Goal: Task Accomplishment & Management: Manage account settings

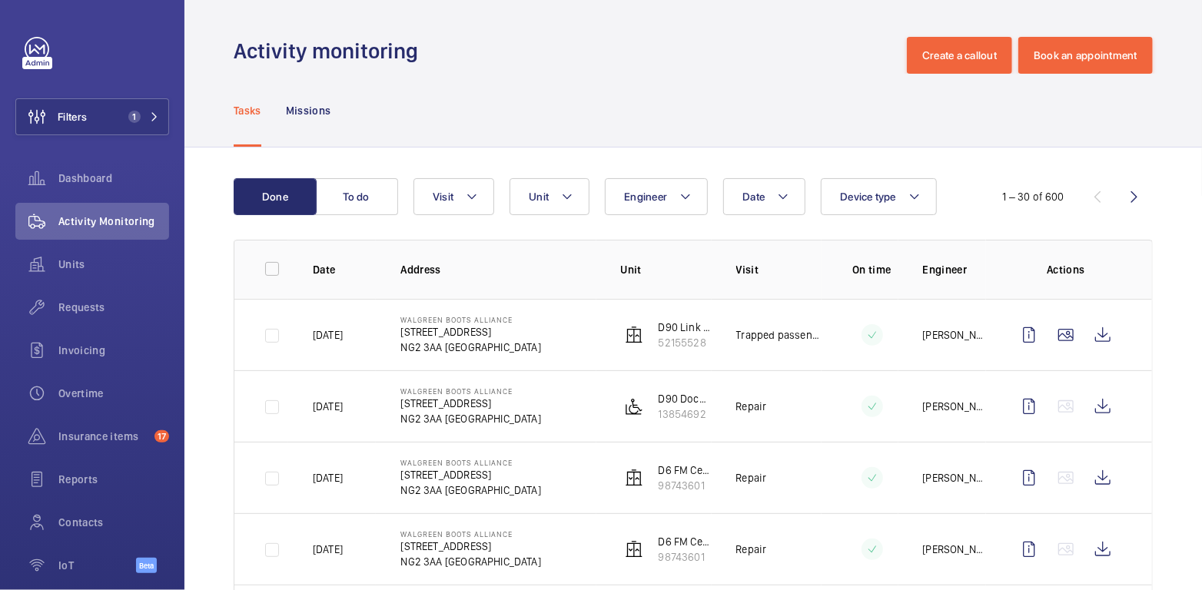
scroll to position [134, 0]
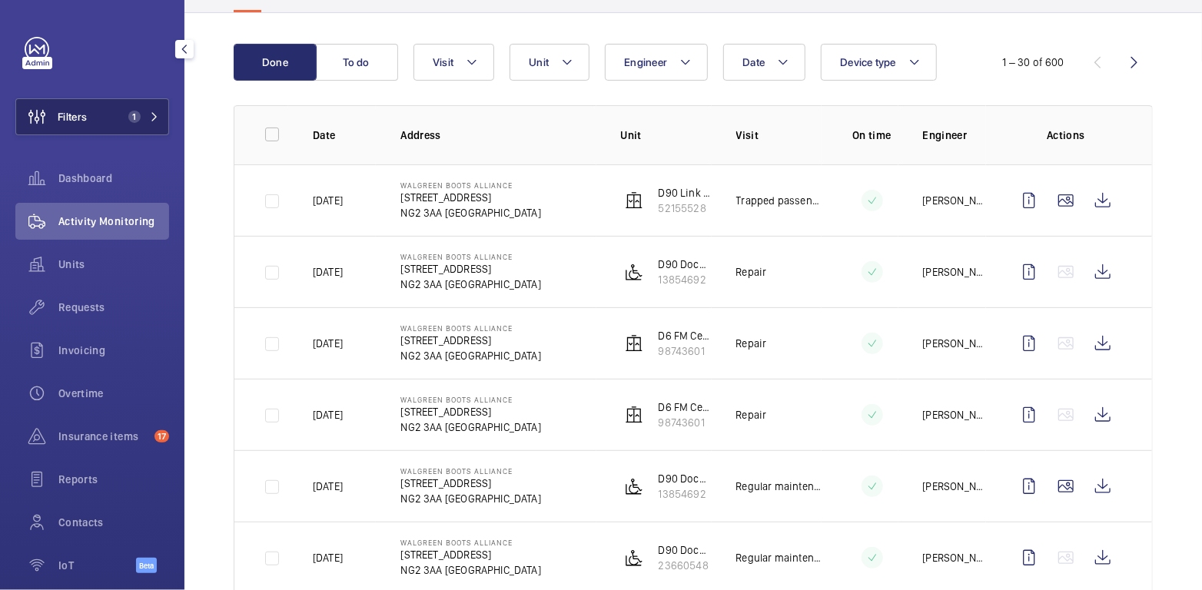
click at [128, 121] on span "1" at bounding box center [134, 117] width 12 height 12
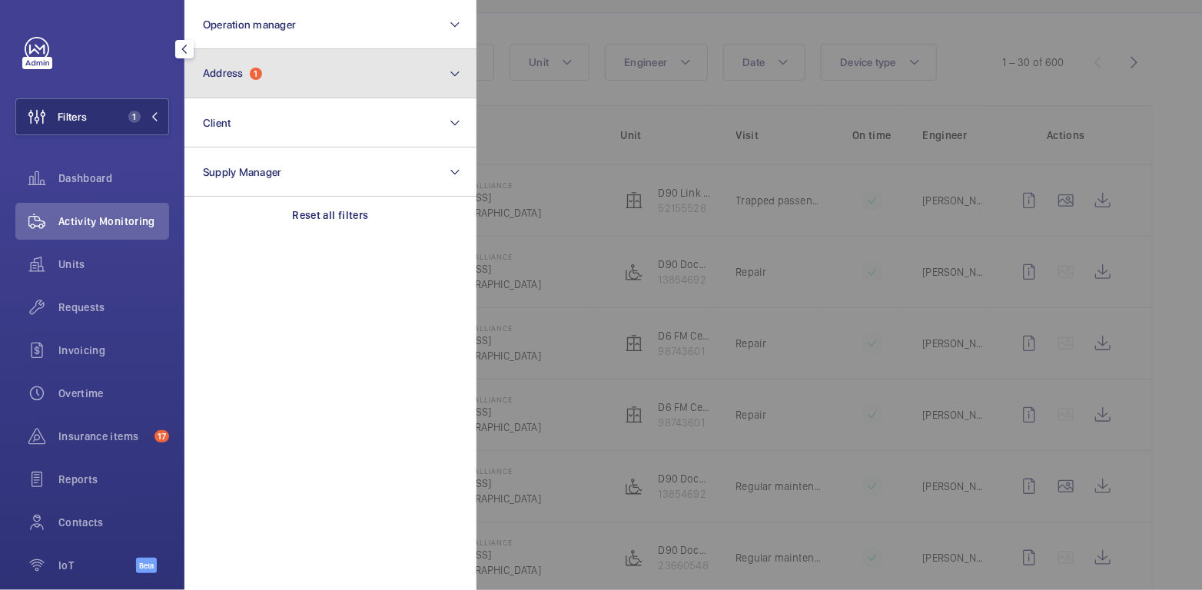
click at [324, 76] on button "Address 1" at bounding box center [330, 73] width 292 height 49
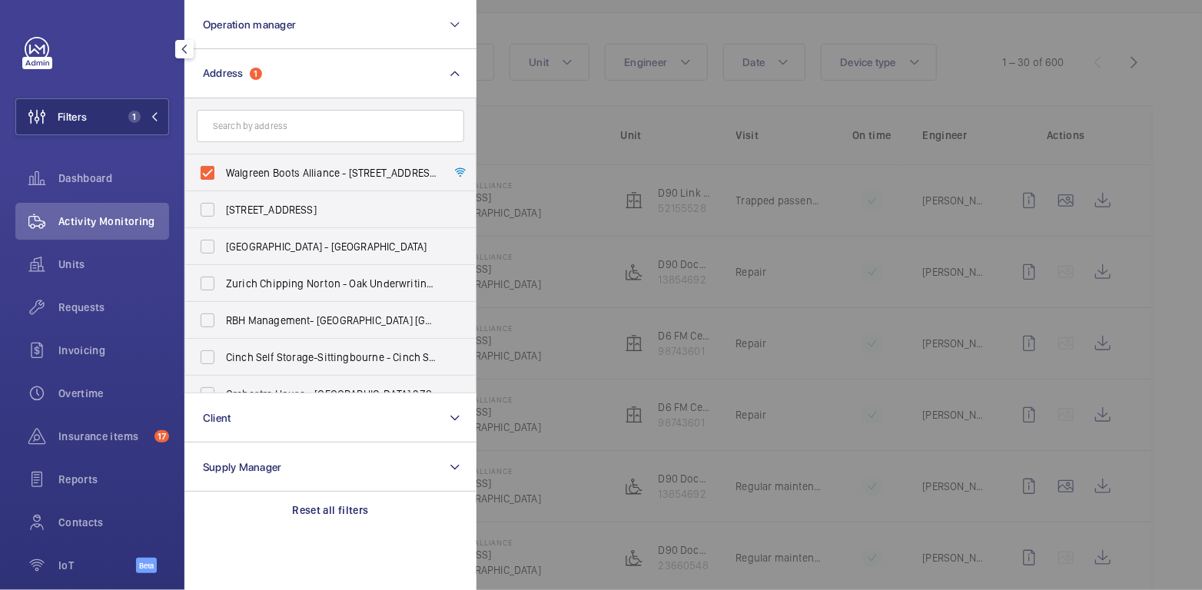
click at [518, 36] on div at bounding box center [1077, 295] width 1202 height 590
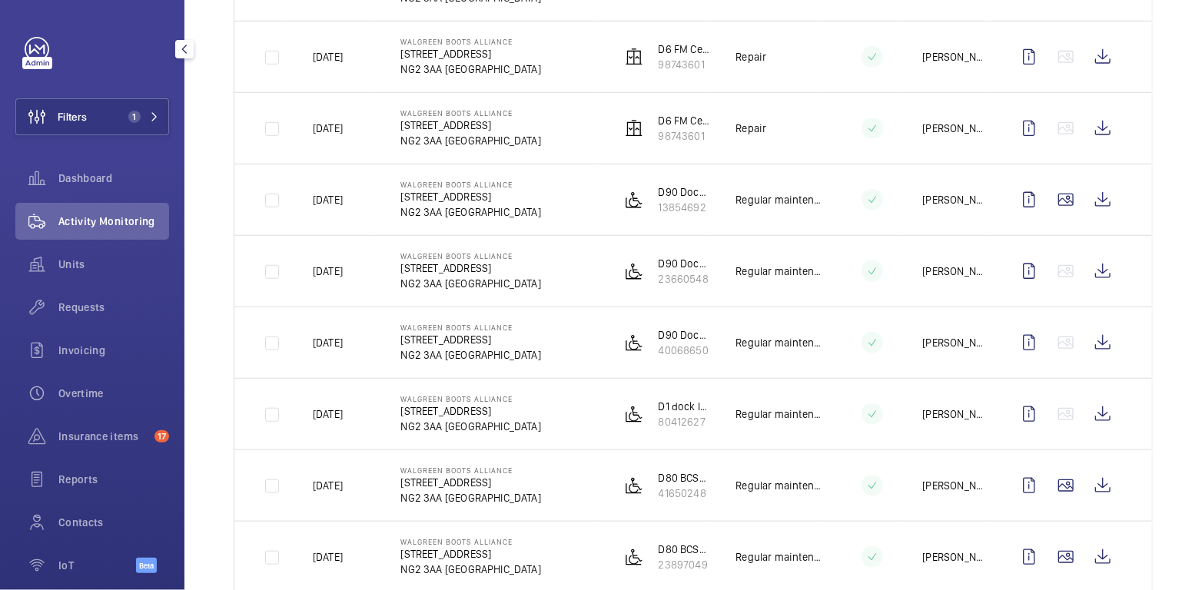
scroll to position [0, 0]
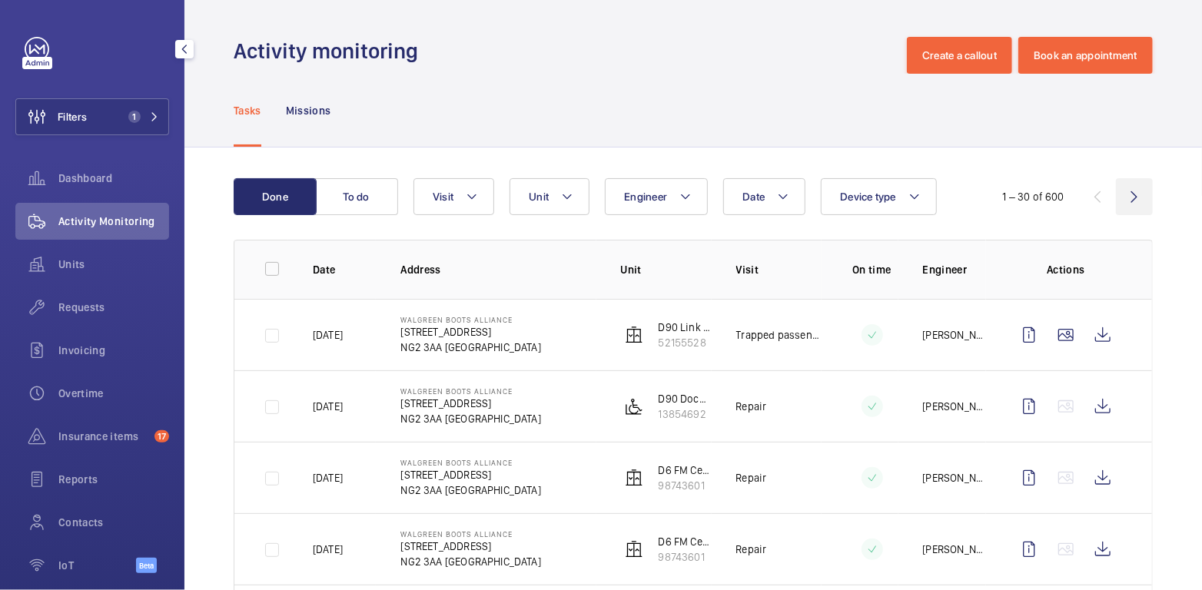
click at [1121, 195] on wm-front-icon-button at bounding box center [1134, 196] width 37 height 37
click at [1084, 198] on wm-front-icon-button at bounding box center [1097, 196] width 37 height 37
click at [130, 120] on span "1" at bounding box center [140, 117] width 37 height 12
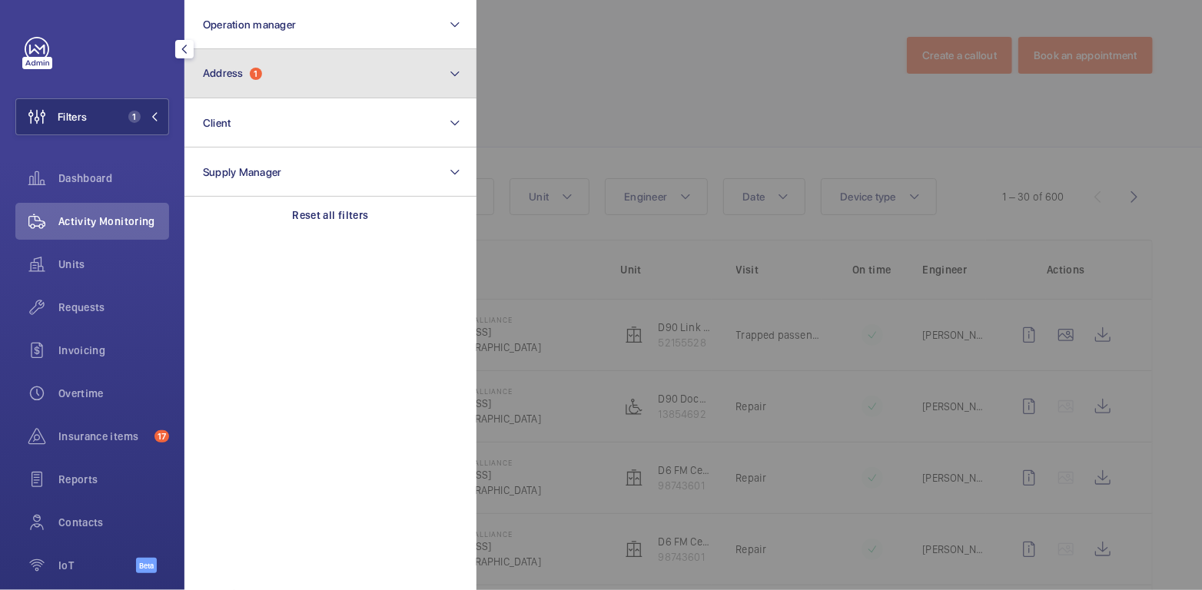
click at [221, 88] on button "Address 1" at bounding box center [330, 73] width 292 height 49
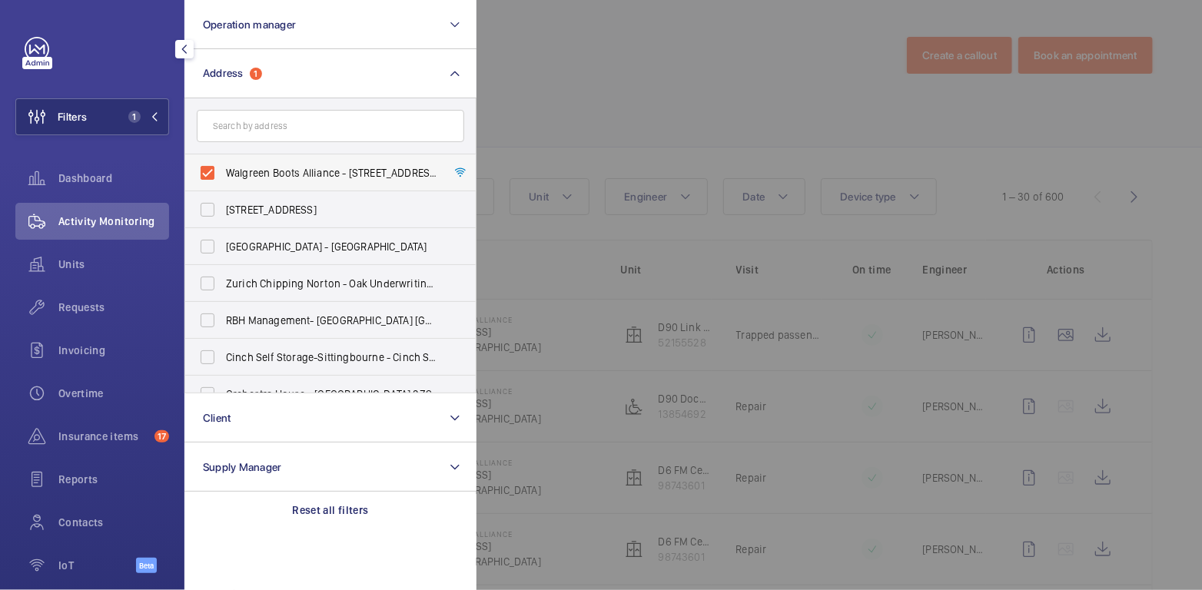
click at [236, 174] on span "Walgreen Boots Alliance - [STREET_ADDRESS]" at bounding box center [331, 172] width 211 height 15
click at [223, 174] on input "Walgreen Boots Alliance - [STREET_ADDRESS]" at bounding box center [207, 173] width 31 height 31
checkbox input "false"
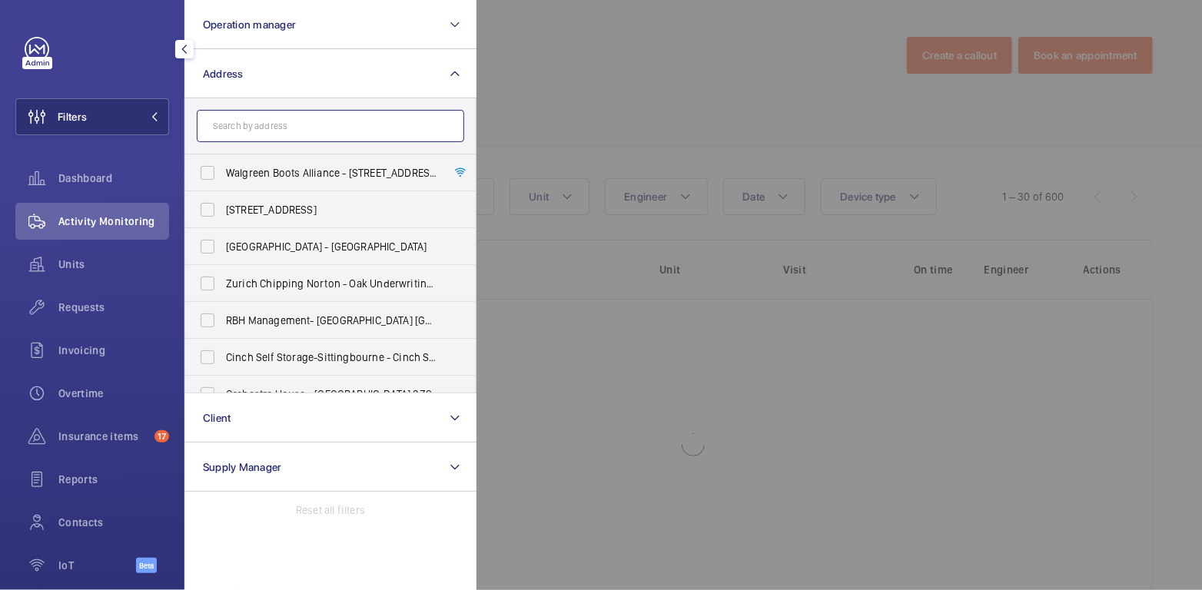
click at [251, 125] on input "text" at bounding box center [330, 126] width 267 height 32
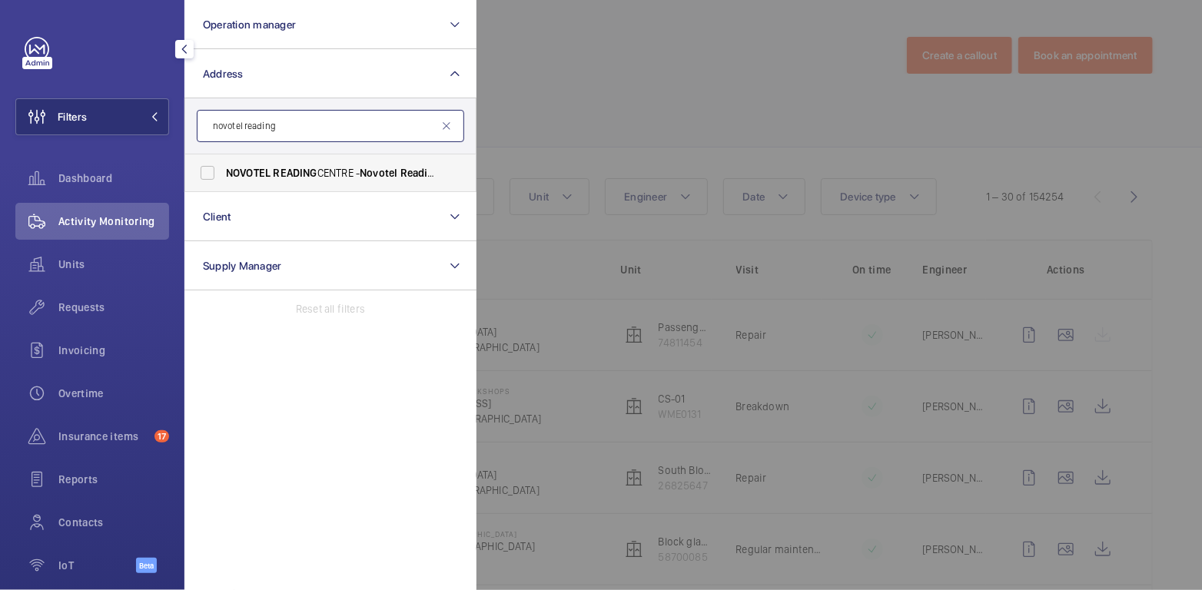
type input "novotel reading"
click at [306, 169] on span "READING" at bounding box center [295, 173] width 44 height 12
click at [223, 169] on input "[GEOGRAPHIC_DATA] - [GEOGRAPHIC_DATA]" at bounding box center [207, 173] width 31 height 31
checkbox input "true"
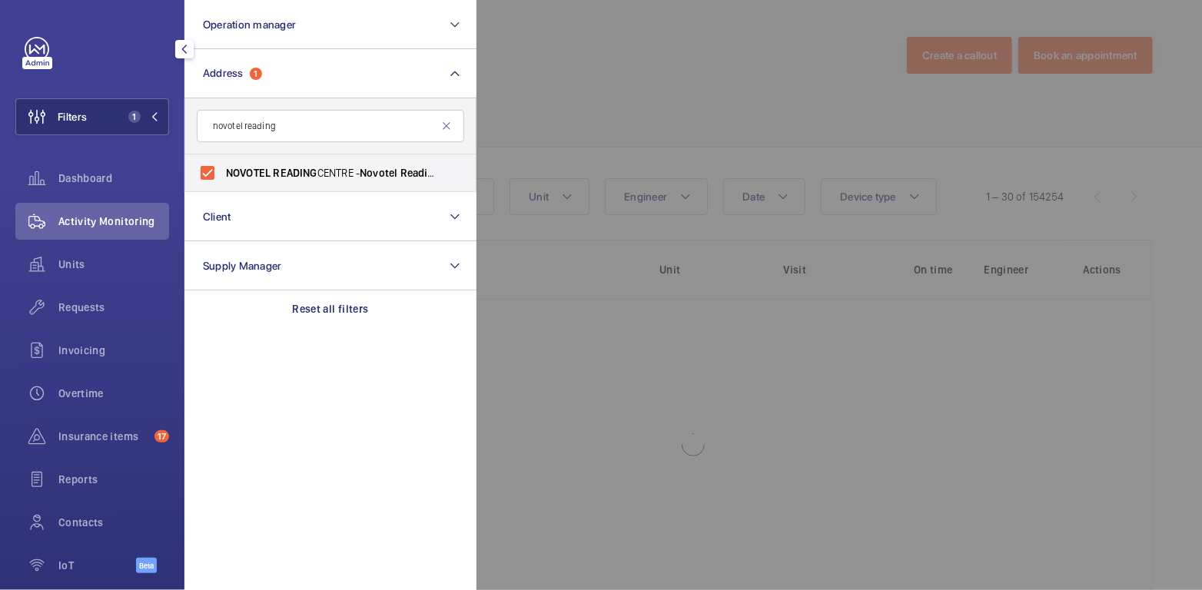
click at [546, 85] on div at bounding box center [1077, 295] width 1202 height 590
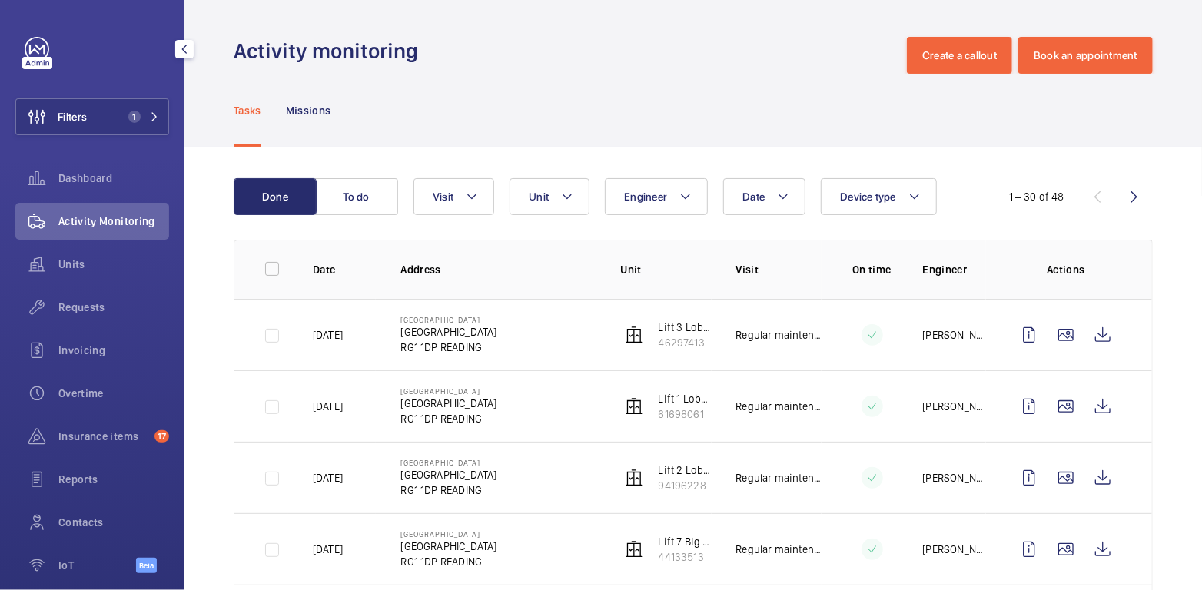
click at [360, 204] on button "To do" at bounding box center [356, 196] width 83 height 37
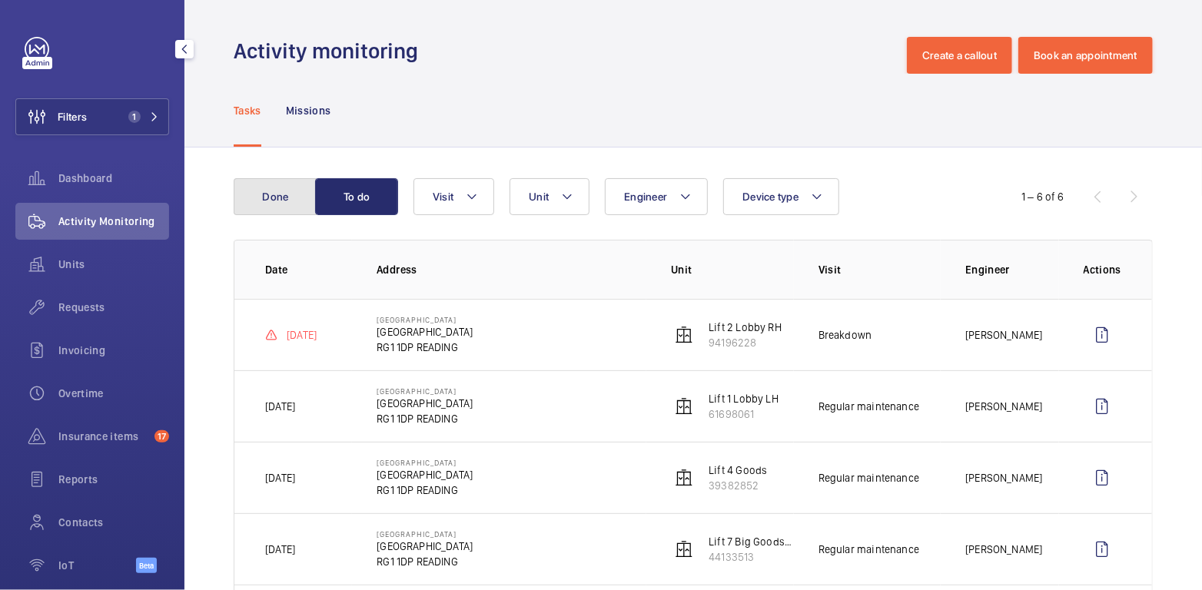
click at [277, 199] on button "Done" at bounding box center [275, 196] width 83 height 37
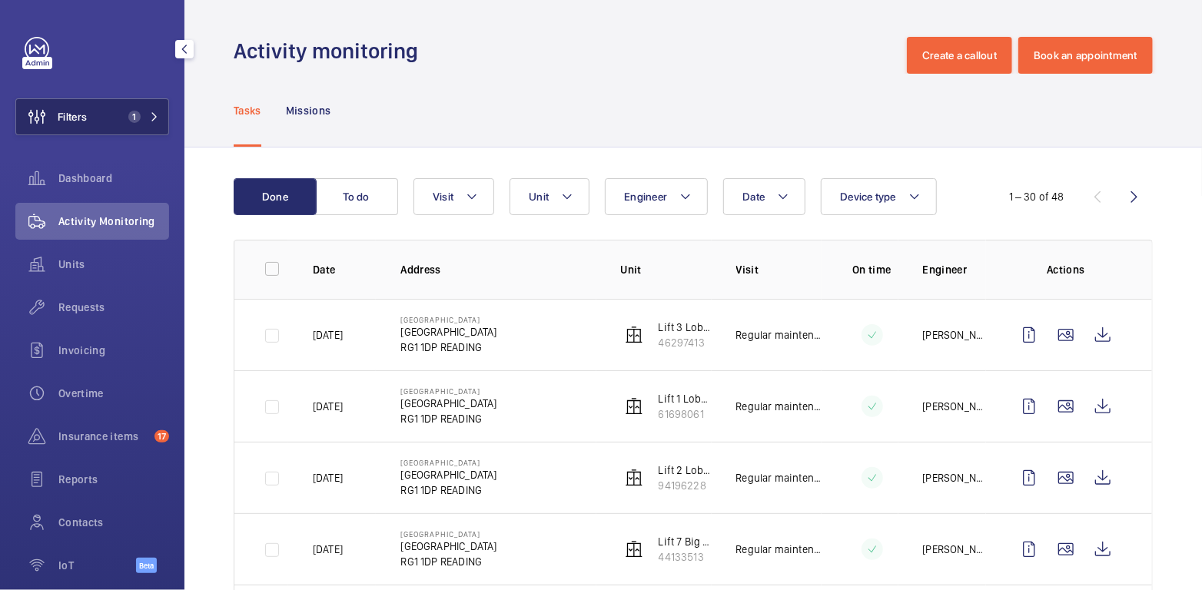
click at [128, 117] on span "1" at bounding box center [134, 117] width 12 height 12
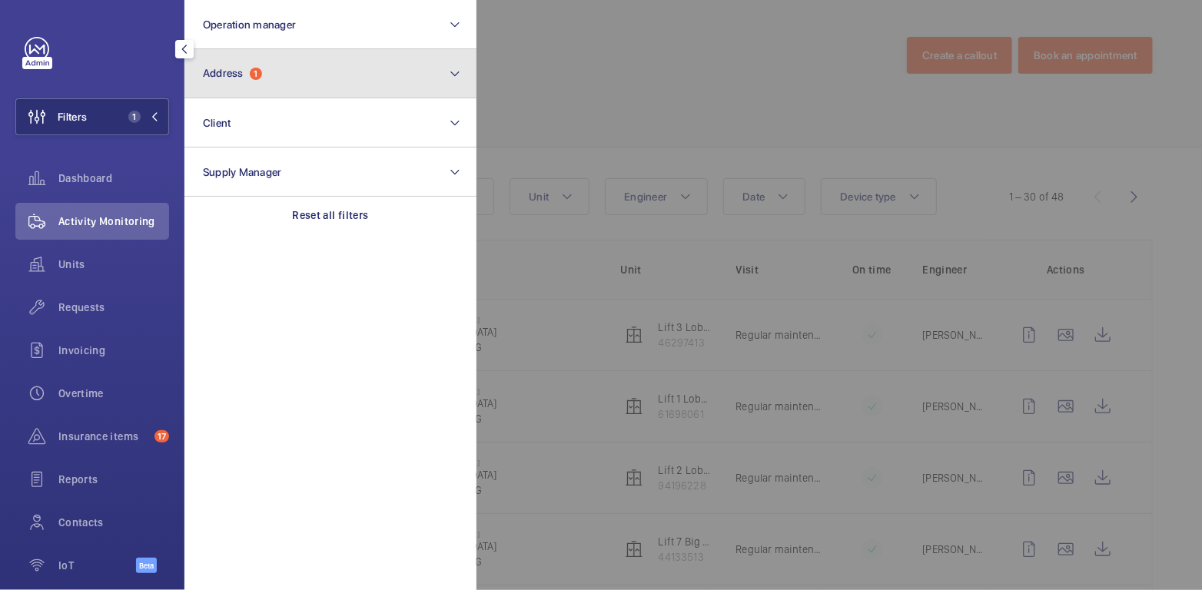
click at [273, 89] on button "Address 1" at bounding box center [330, 73] width 292 height 49
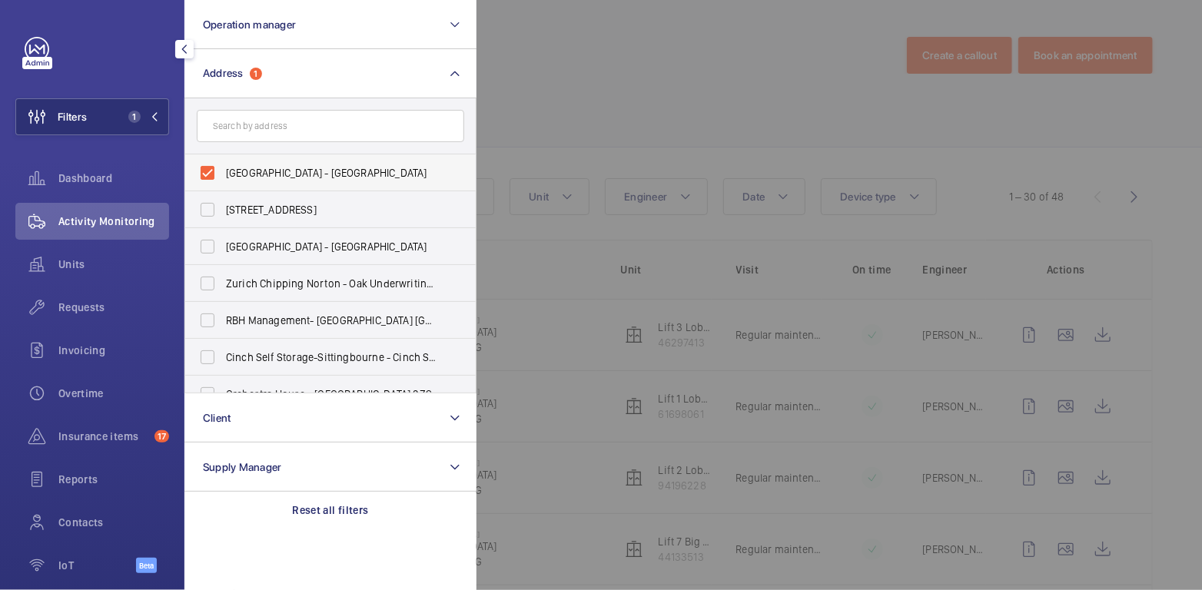
click at [264, 171] on span "[GEOGRAPHIC_DATA] - [GEOGRAPHIC_DATA]" at bounding box center [331, 172] width 211 height 15
click at [223, 171] on input "[GEOGRAPHIC_DATA] - [GEOGRAPHIC_DATA]" at bounding box center [207, 173] width 31 height 31
checkbox input "false"
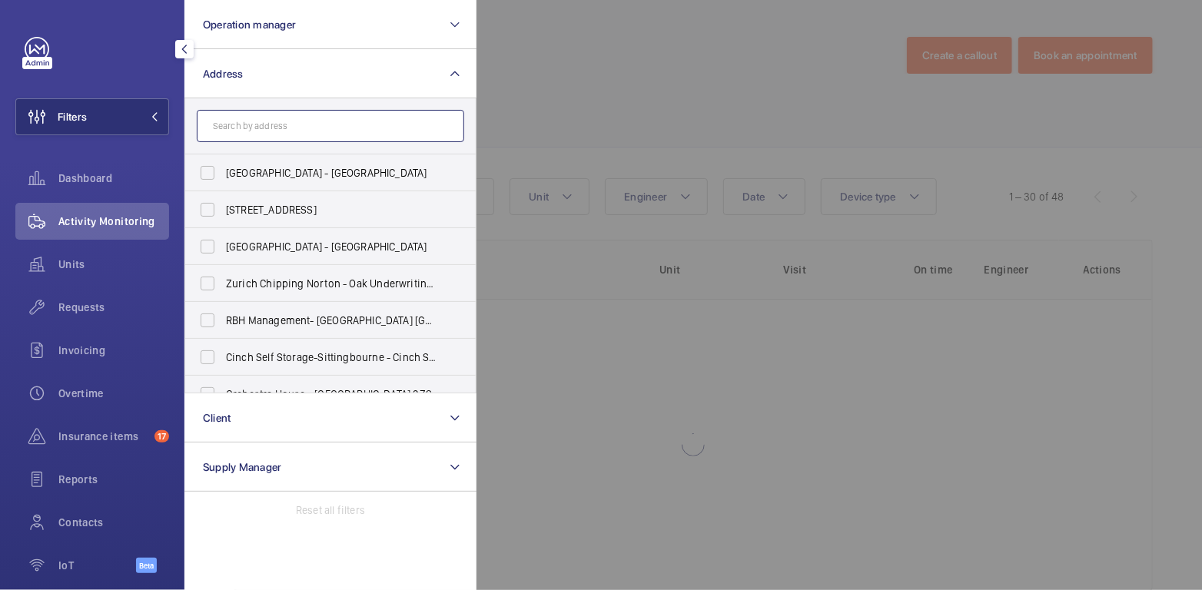
click at [266, 126] on input "text" at bounding box center [330, 126] width 267 height 32
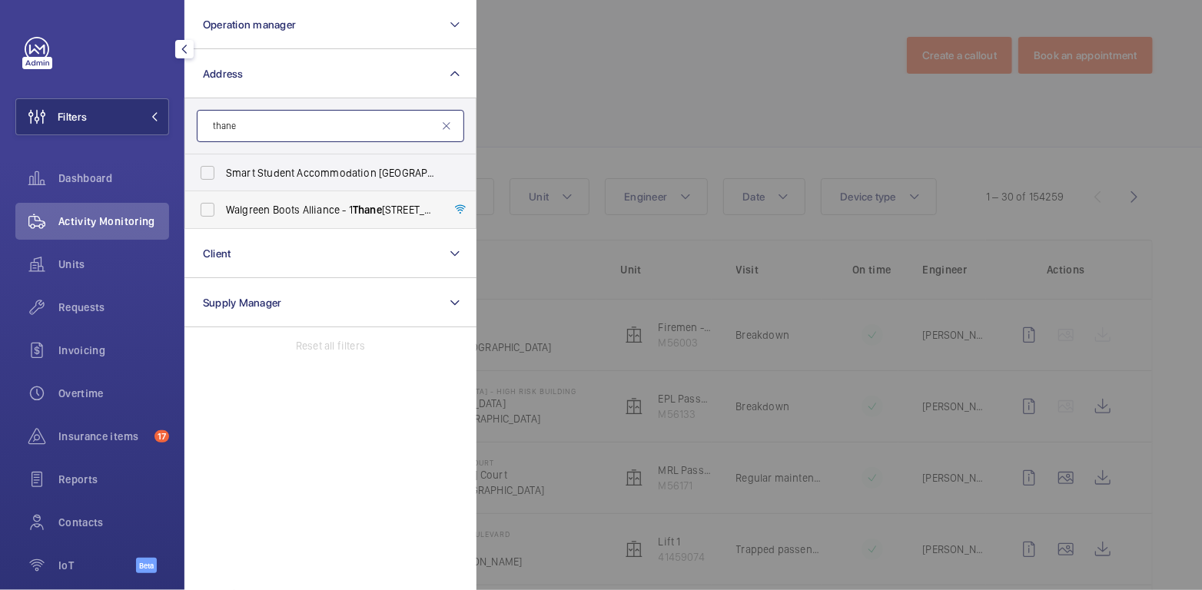
type input "thane"
click at [307, 211] on span "Walgreen Boots Alliance - [STREET_ADDRESS]" at bounding box center [331, 209] width 211 height 15
click at [223, 211] on input "Walgreen Boots Alliance - [STREET_ADDRESS]" at bounding box center [207, 209] width 31 height 31
checkbox input "true"
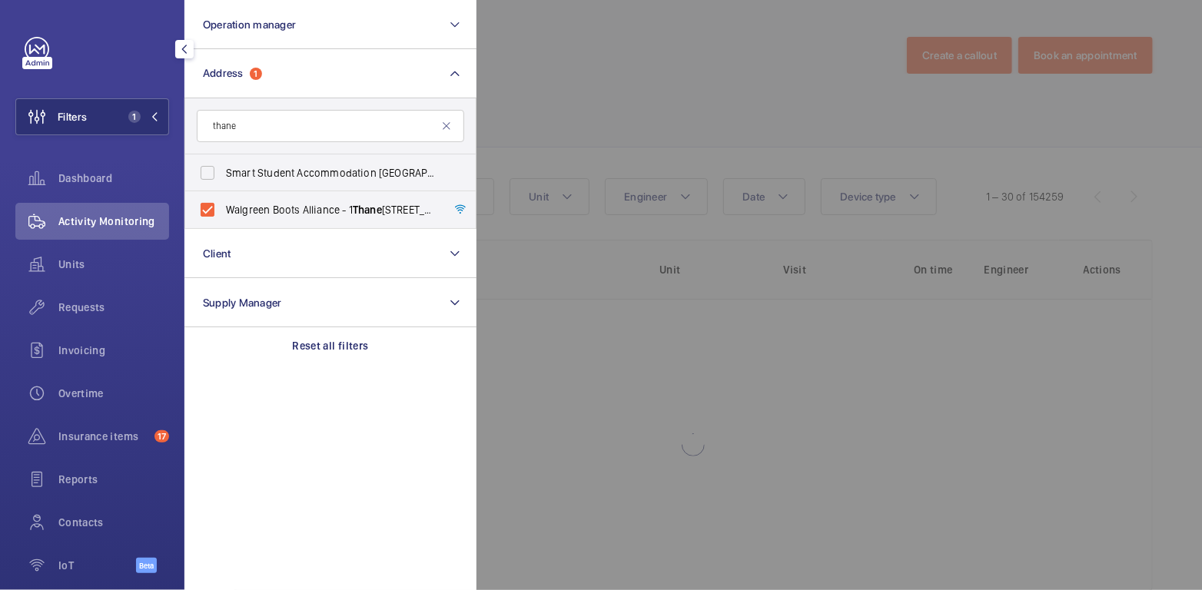
click at [546, 112] on div at bounding box center [1077, 295] width 1202 height 590
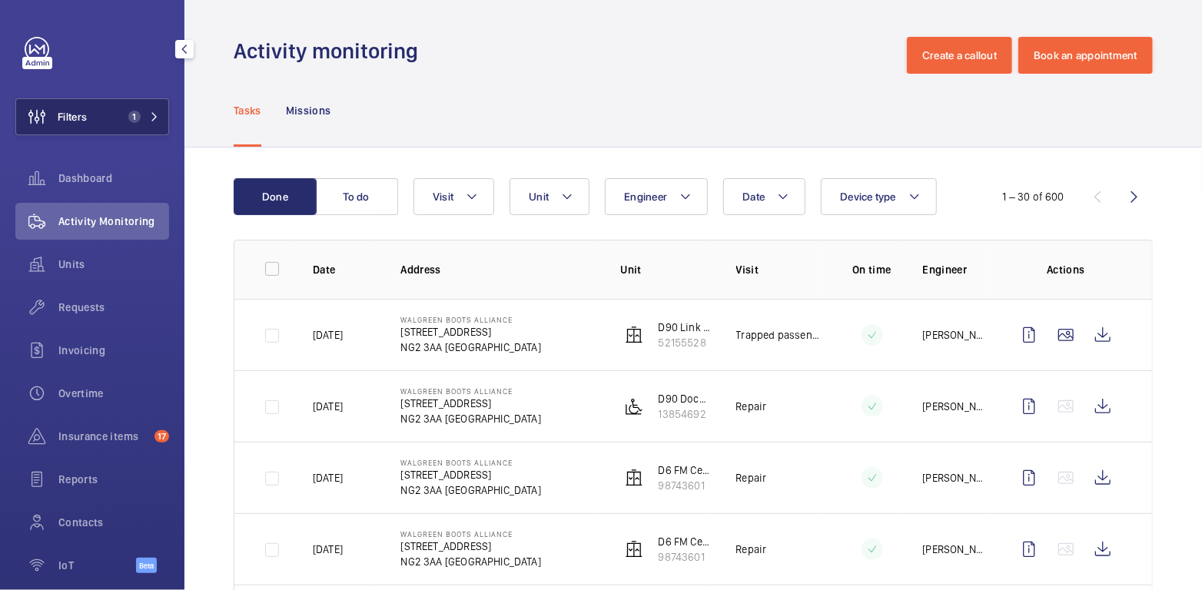
click at [124, 125] on button "Filters 1" at bounding box center [92, 116] width 154 height 37
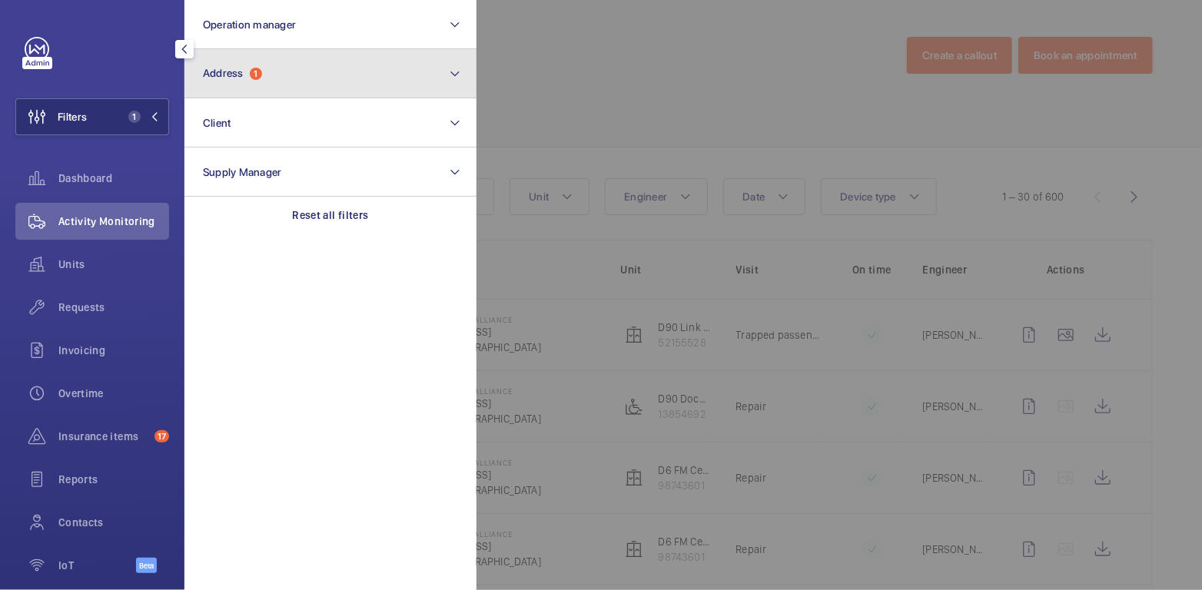
click at [294, 69] on button "Address 1" at bounding box center [330, 73] width 292 height 49
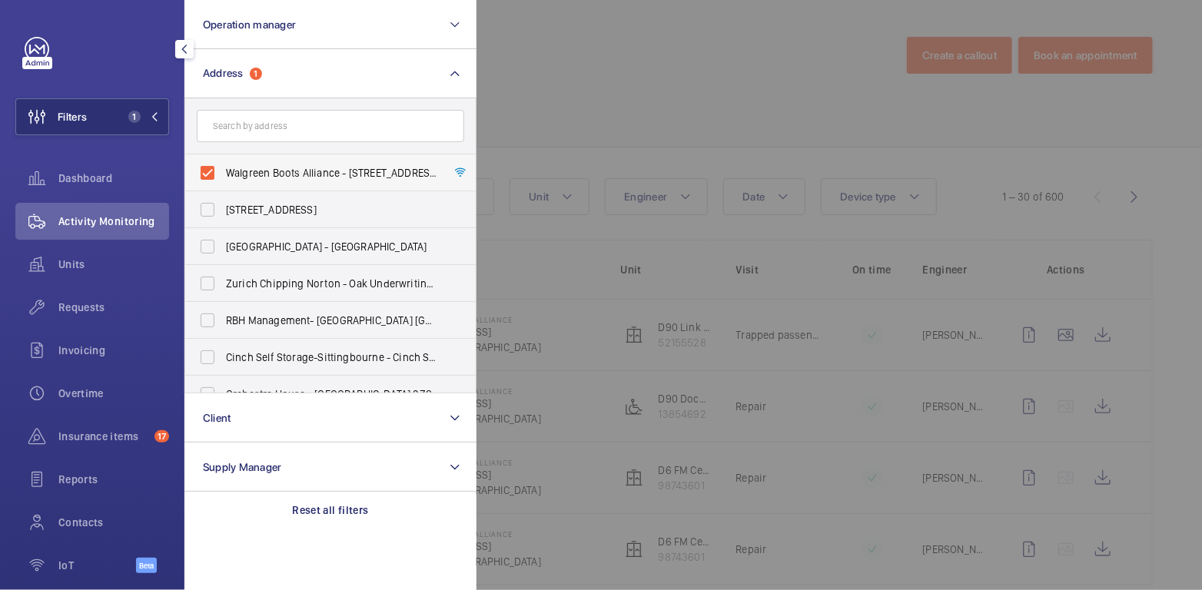
click at [258, 168] on span "Walgreen Boots Alliance - [STREET_ADDRESS]" at bounding box center [331, 172] width 211 height 15
click at [223, 168] on input "Walgreen Boots Alliance - [STREET_ADDRESS]" at bounding box center [207, 173] width 31 height 31
checkbox input "false"
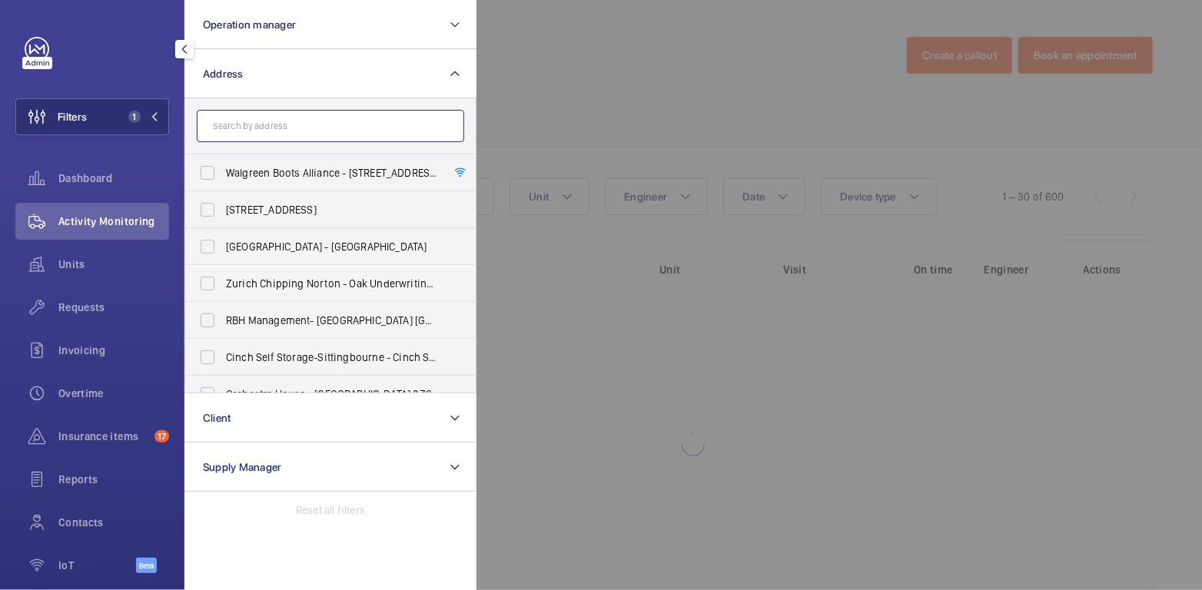
click at [279, 134] on input "text" at bounding box center [330, 126] width 267 height 32
type input "reading"
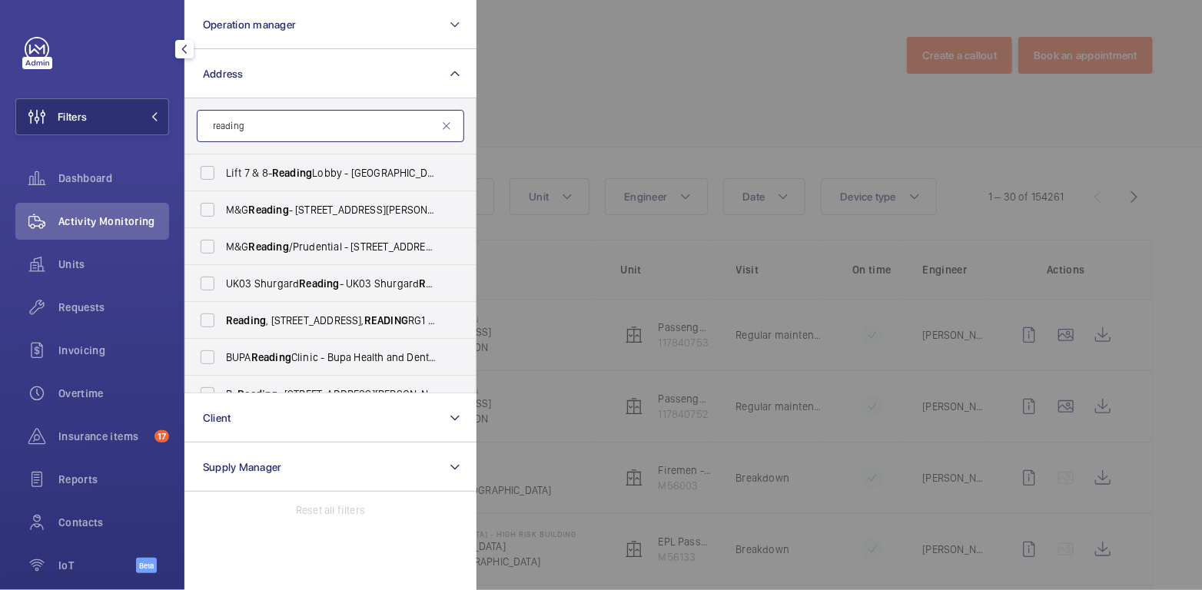
drag, startPoint x: 264, startPoint y: 121, endPoint x: 178, endPoint y: 118, distance: 86.9
click at [178, 118] on div "Filters Operation manager Address reading Lift 7 & 8- Reading Lobby - [GEOGRAPH…" at bounding box center [92, 295] width 184 height 590
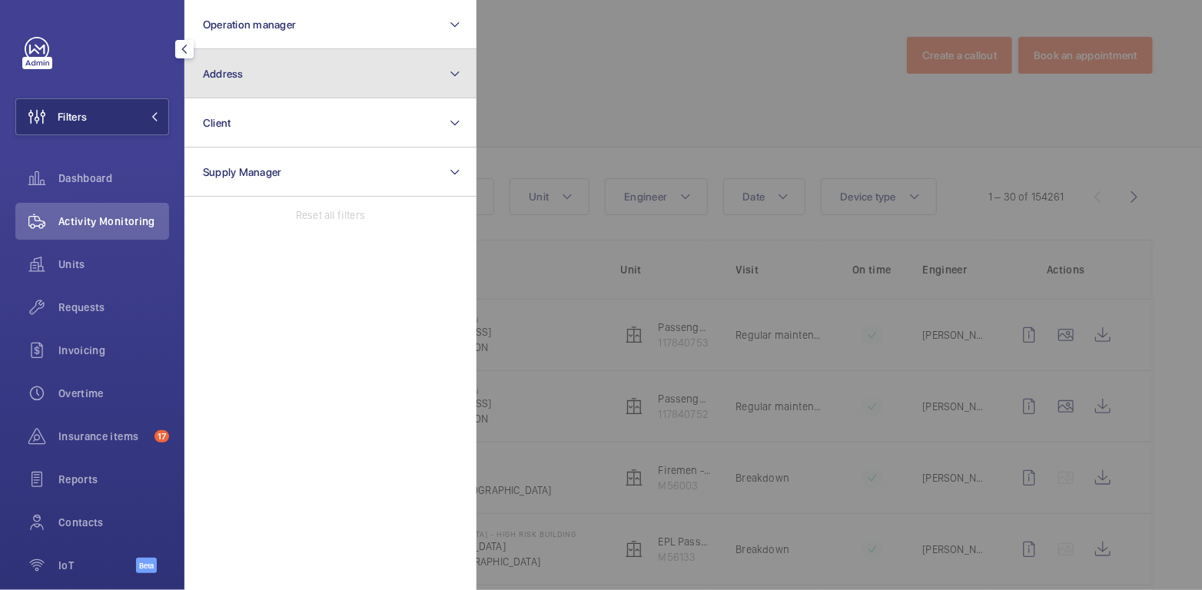
click at [255, 72] on button "Address" at bounding box center [330, 73] width 292 height 49
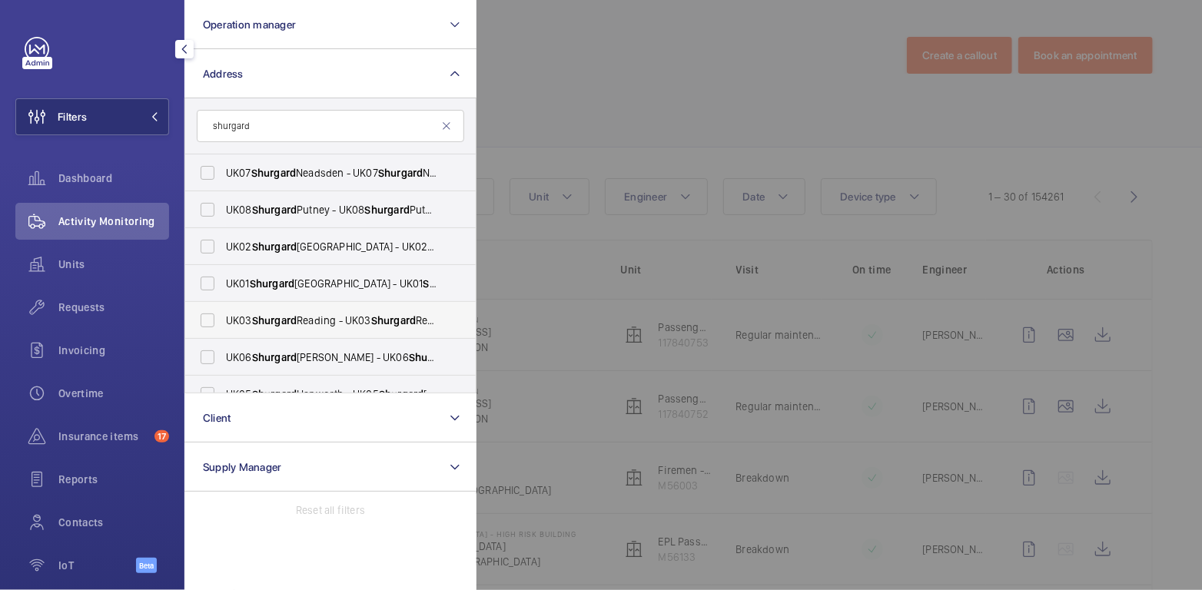
type input "shurgard"
click at [330, 318] on span "UK03 Shurgard Reading - UK03 Shurgard Reading - [STREET_ADDRESS]" at bounding box center [331, 320] width 211 height 15
click at [223, 318] on input "UK03 Shurgard Reading - UK03 Shurgard Reading - [STREET_ADDRESS]" at bounding box center [207, 320] width 31 height 31
checkbox input "true"
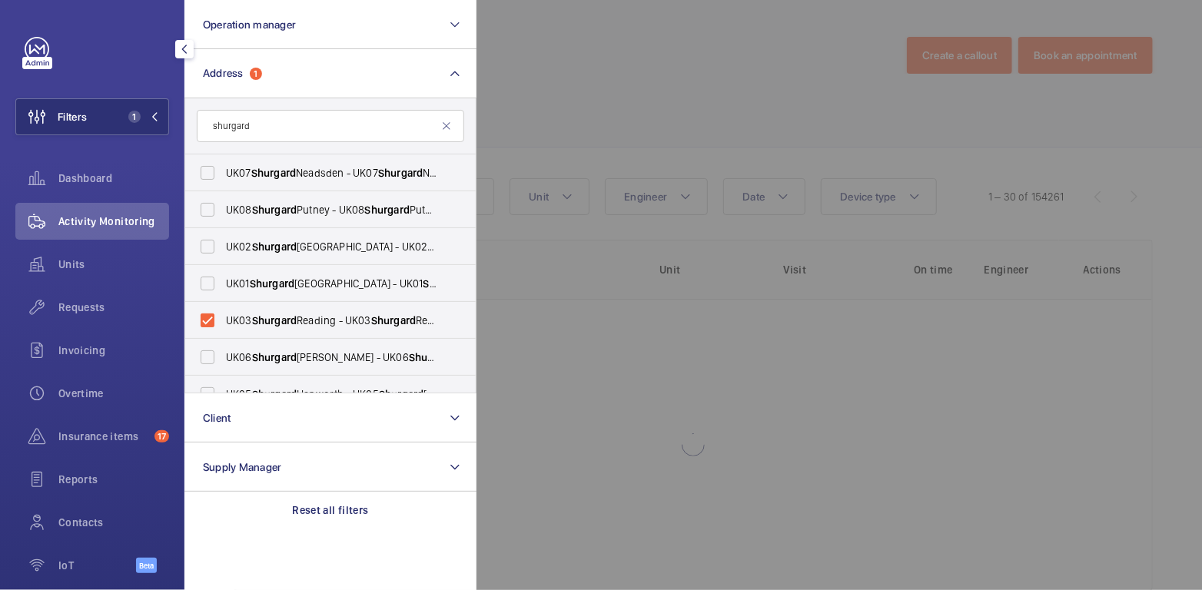
click at [672, 78] on div at bounding box center [1077, 295] width 1202 height 590
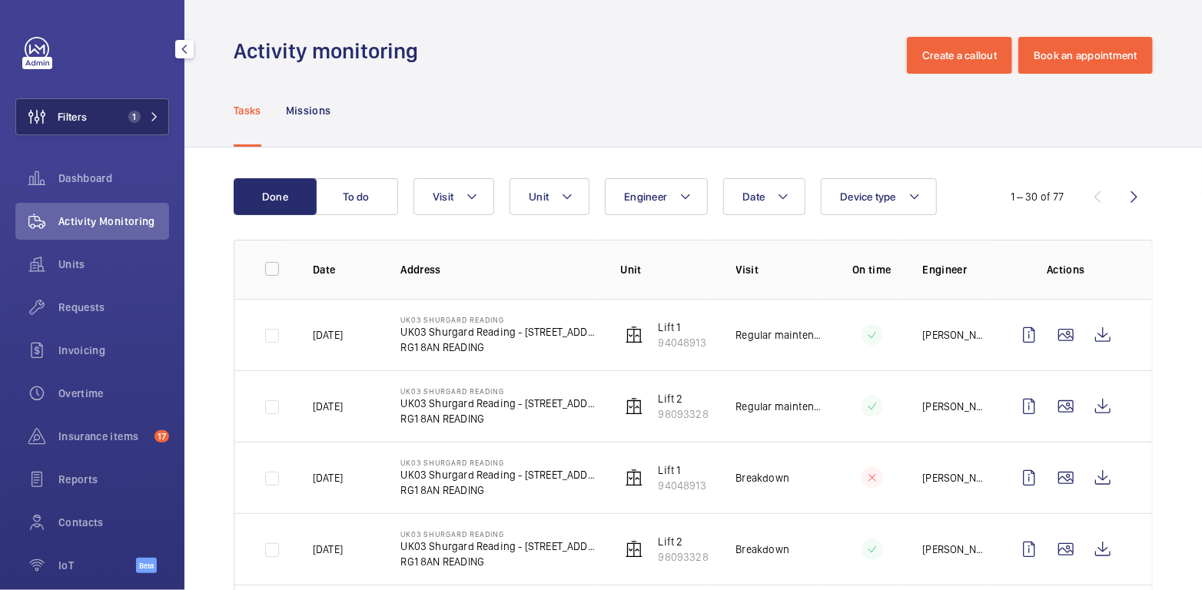
click at [111, 124] on button "Filters 1" at bounding box center [92, 116] width 154 height 37
drag, startPoint x: 111, startPoint y: 124, endPoint x: 132, endPoint y: 115, distance: 23.4
click at [111, 124] on button "Filters 1" at bounding box center [92, 116] width 154 height 37
click at [108, 114] on button "Filters 1" at bounding box center [92, 116] width 154 height 37
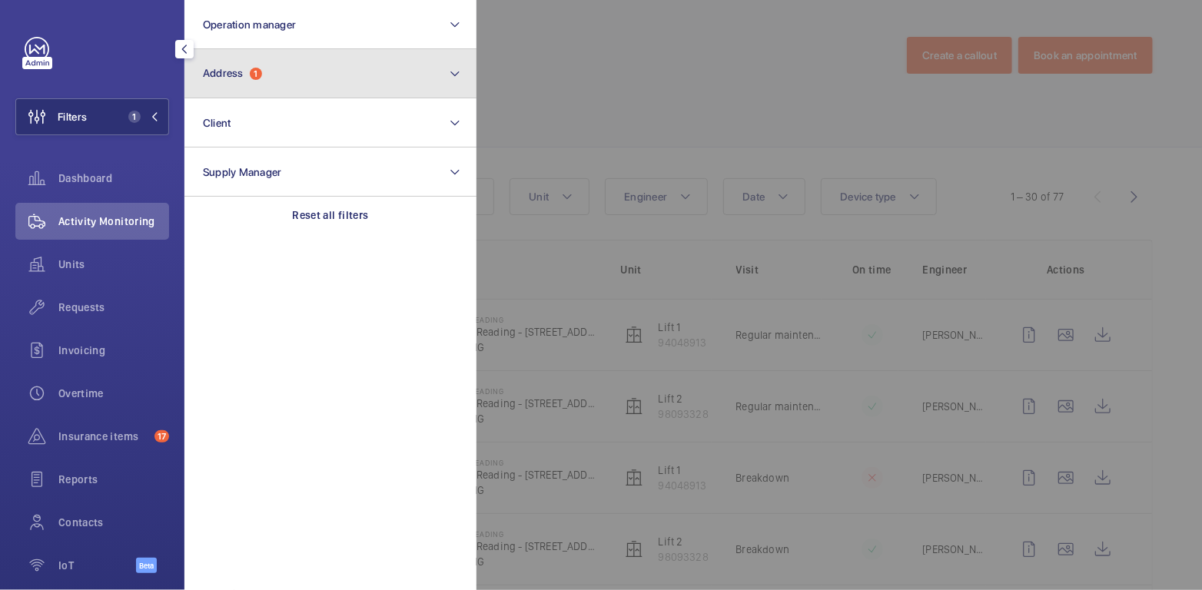
click at [290, 69] on button "Address 1" at bounding box center [330, 73] width 292 height 49
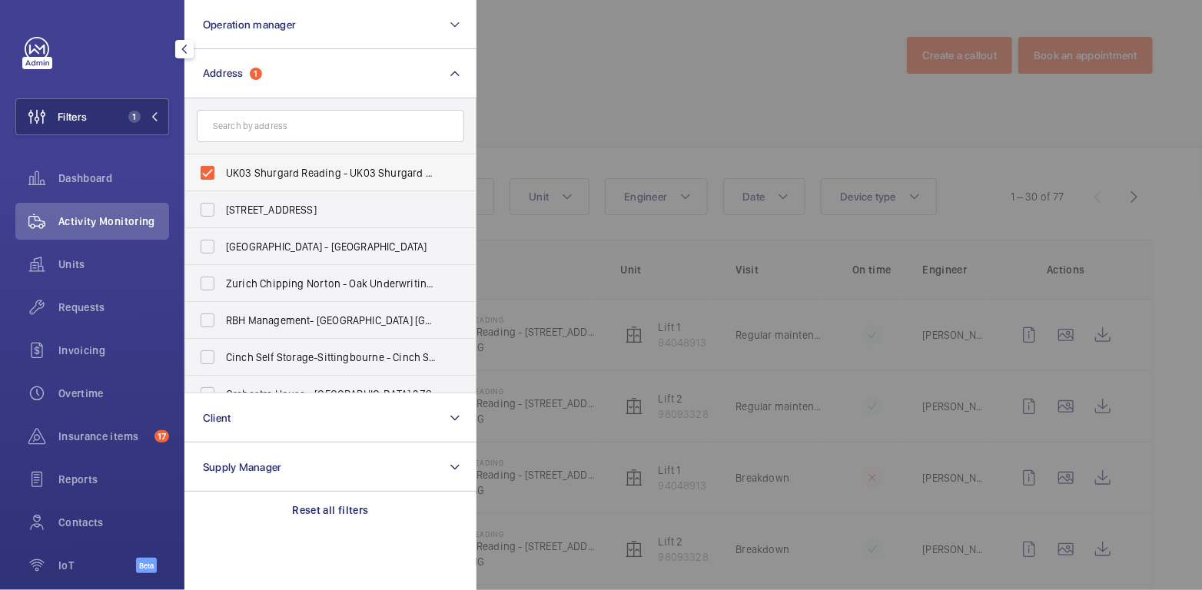
drag, startPoint x: 258, startPoint y: 168, endPoint x: 269, endPoint y: 161, distance: 12.8
click at [259, 168] on span "UK03 Shurgard Reading - UK03 Shurgard Reading - [STREET_ADDRESS]" at bounding box center [331, 172] width 211 height 15
click at [223, 168] on input "UK03 Shurgard Reading - UK03 Shurgard Reading - [STREET_ADDRESS]" at bounding box center [207, 173] width 31 height 31
checkbox input "false"
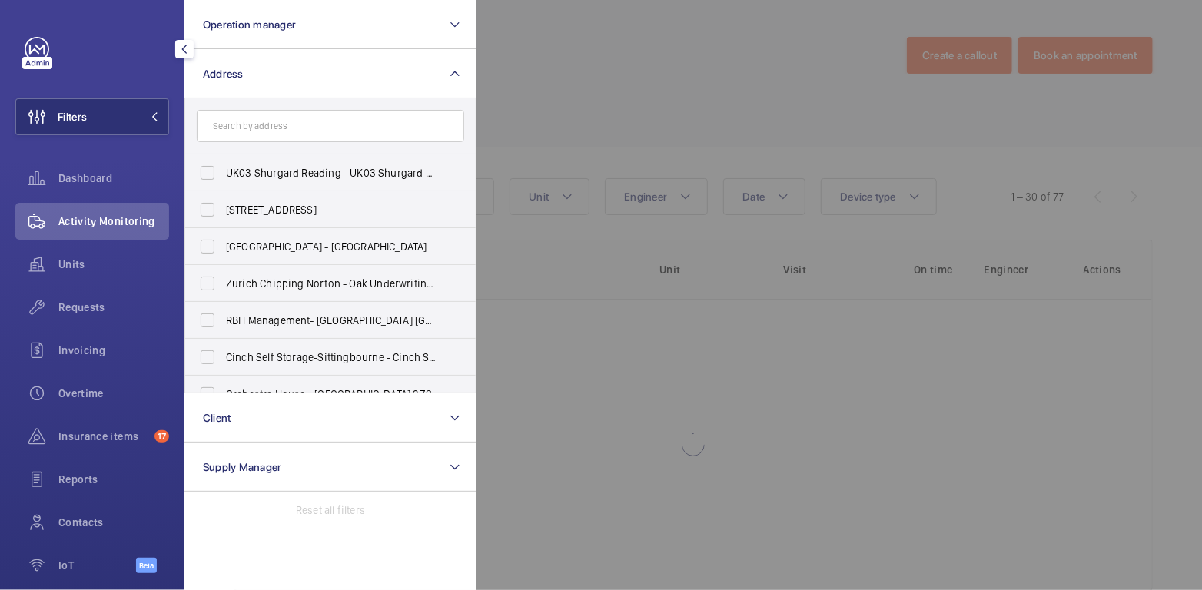
drag, startPoint x: 583, startPoint y: 51, endPoint x: 510, endPoint y: 2, distance: 87.6
click at [581, 45] on div at bounding box center [1077, 295] width 1202 height 590
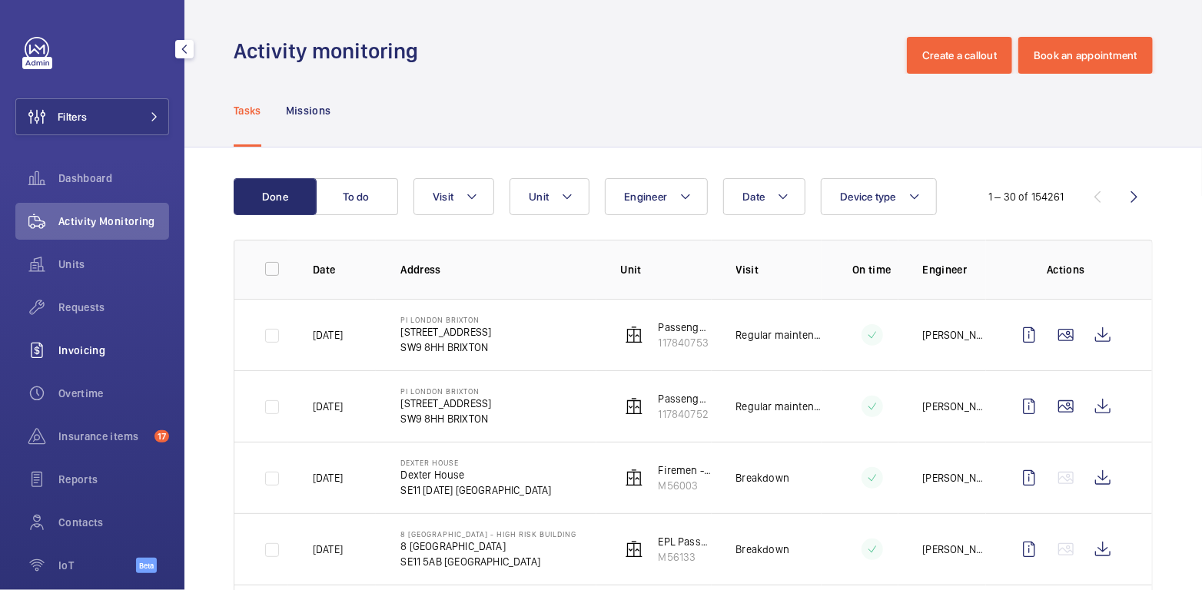
click at [104, 349] on span "Invoicing" at bounding box center [113, 350] width 111 height 15
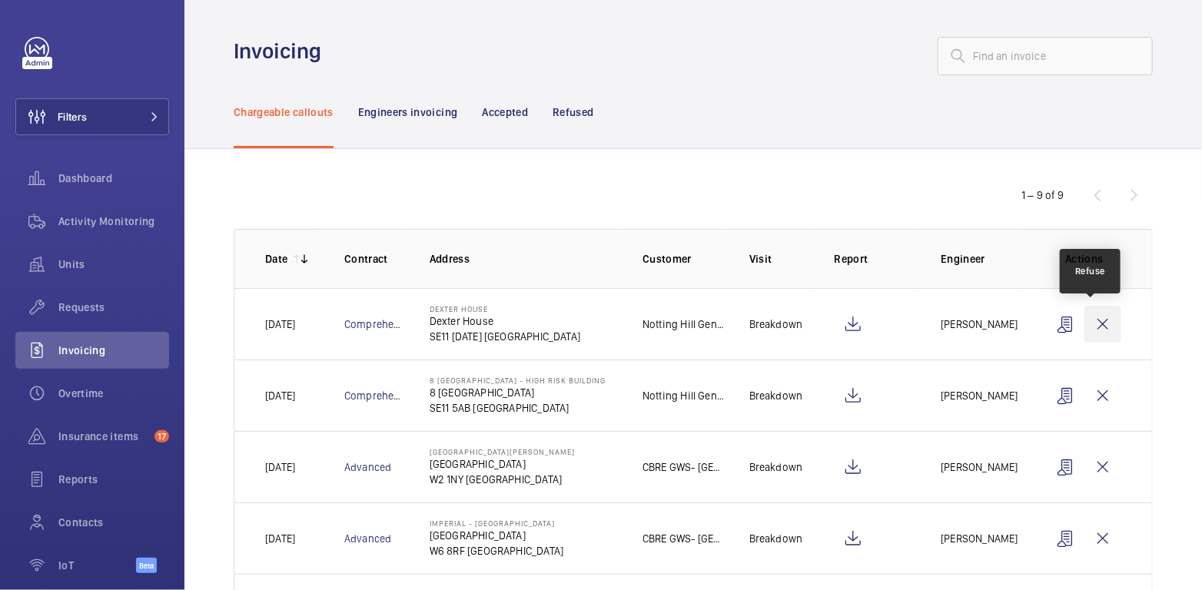
click at [1095, 329] on wm-front-icon-button at bounding box center [1102, 324] width 37 height 37
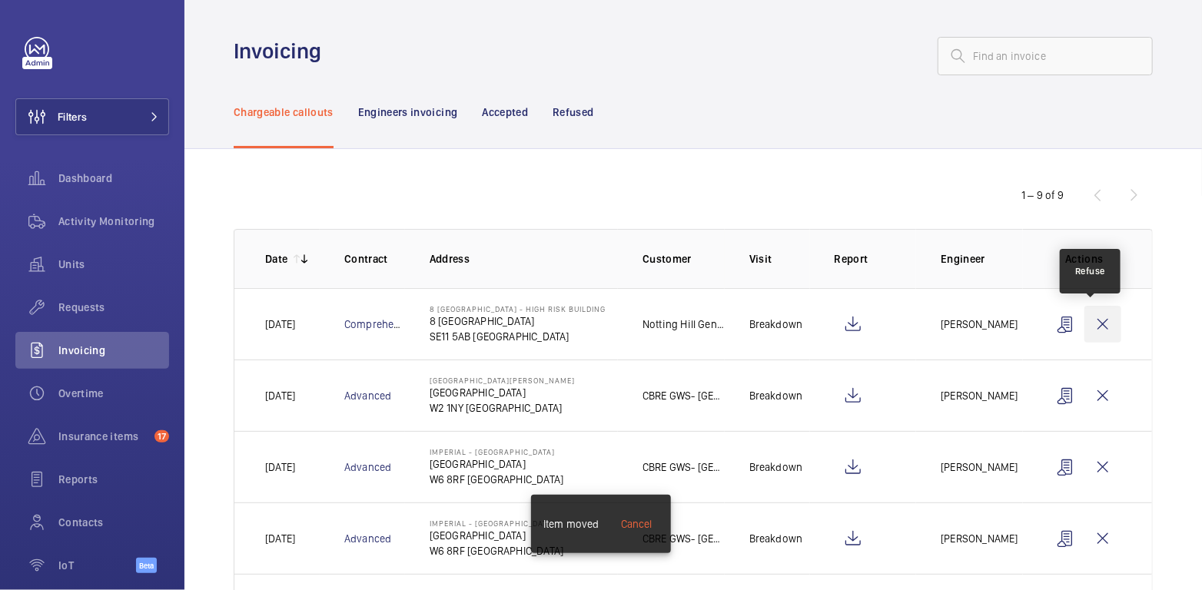
click at [1097, 326] on wm-front-icon-button at bounding box center [1102, 324] width 37 height 37
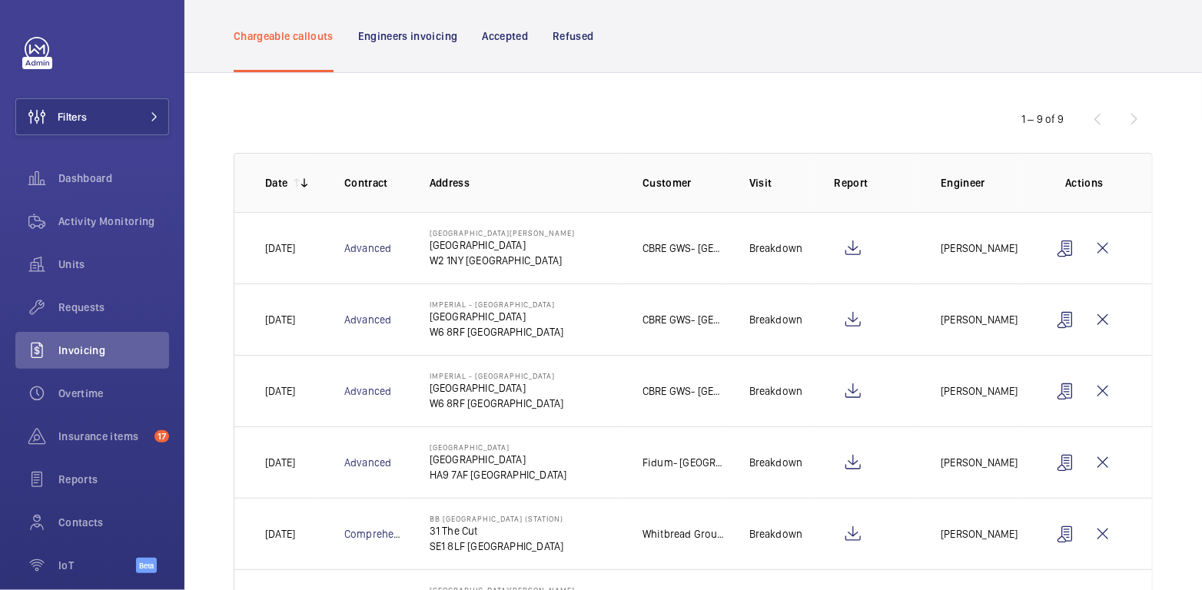
scroll to position [64, 0]
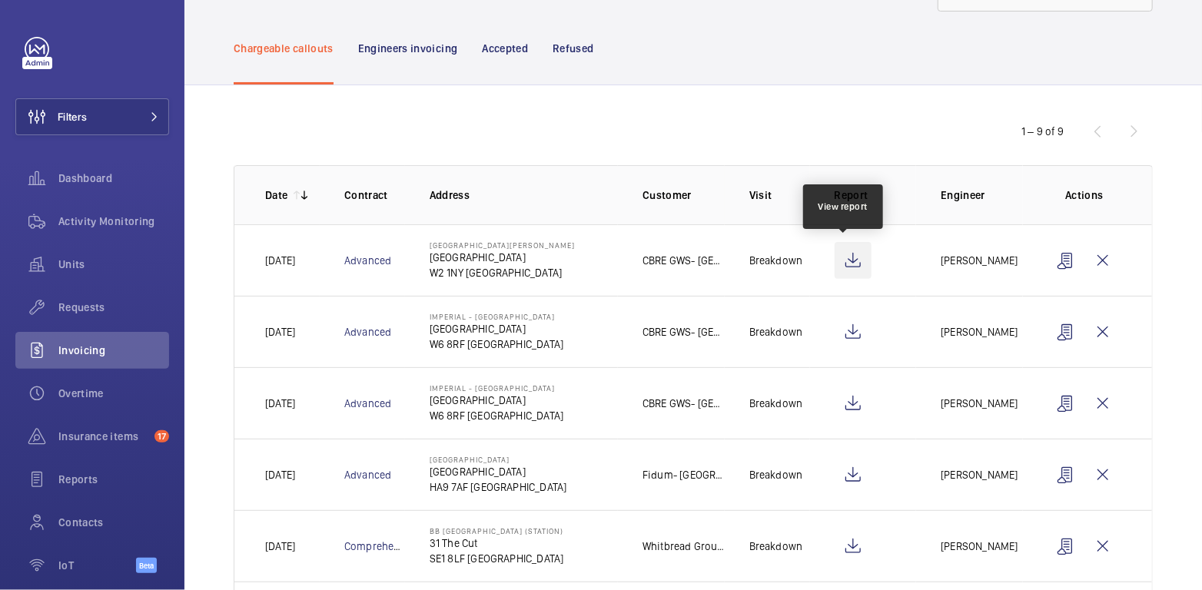
click at [850, 255] on wm-front-icon-button at bounding box center [853, 260] width 37 height 37
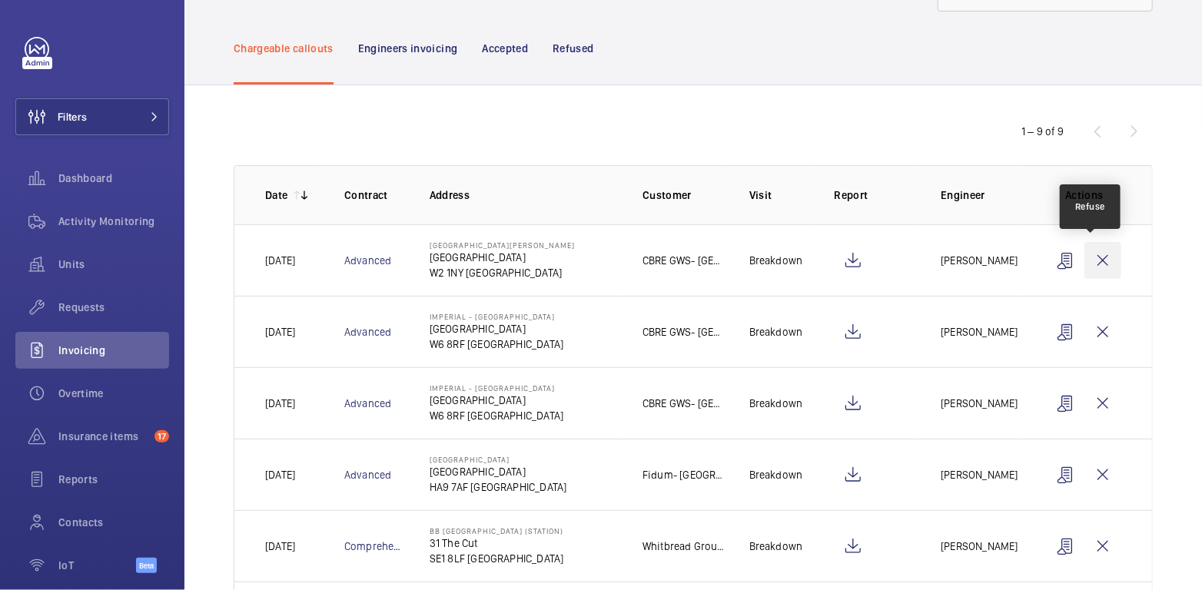
click at [1084, 257] on wm-front-icon-button at bounding box center [1102, 260] width 37 height 37
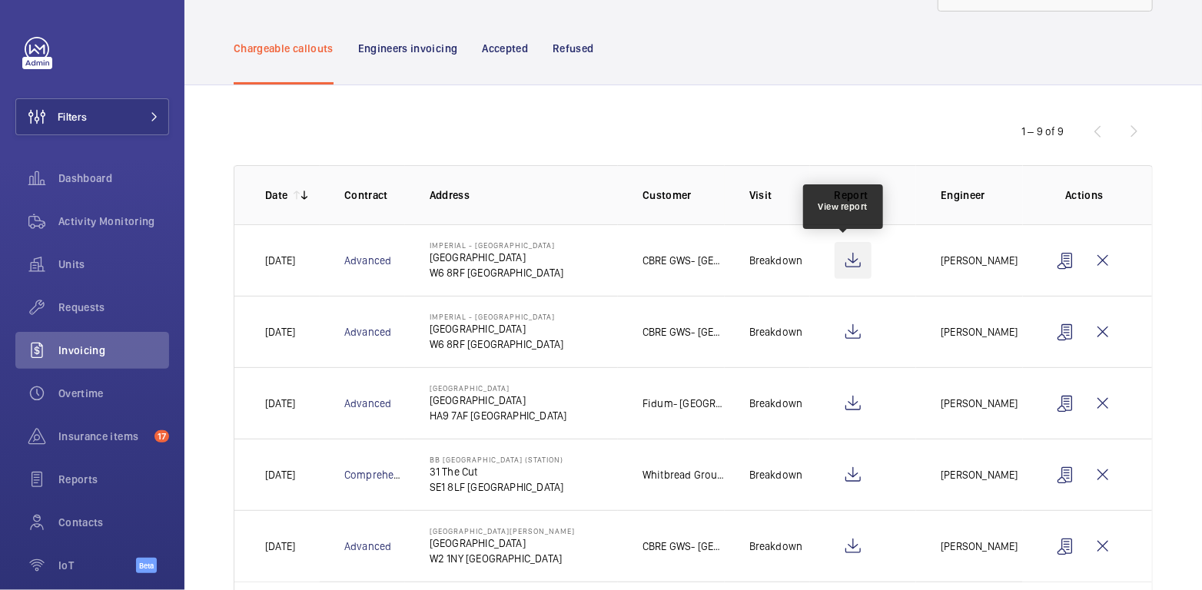
click at [845, 260] on wm-front-icon-button at bounding box center [853, 260] width 37 height 37
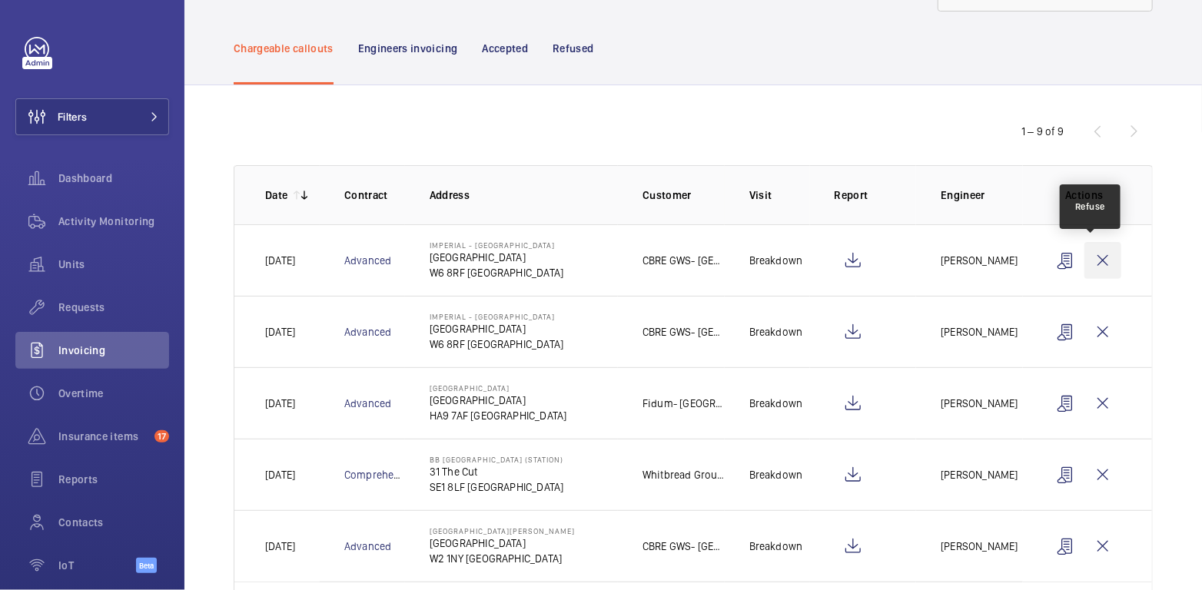
click at [1094, 260] on wm-front-icon-button at bounding box center [1102, 260] width 37 height 37
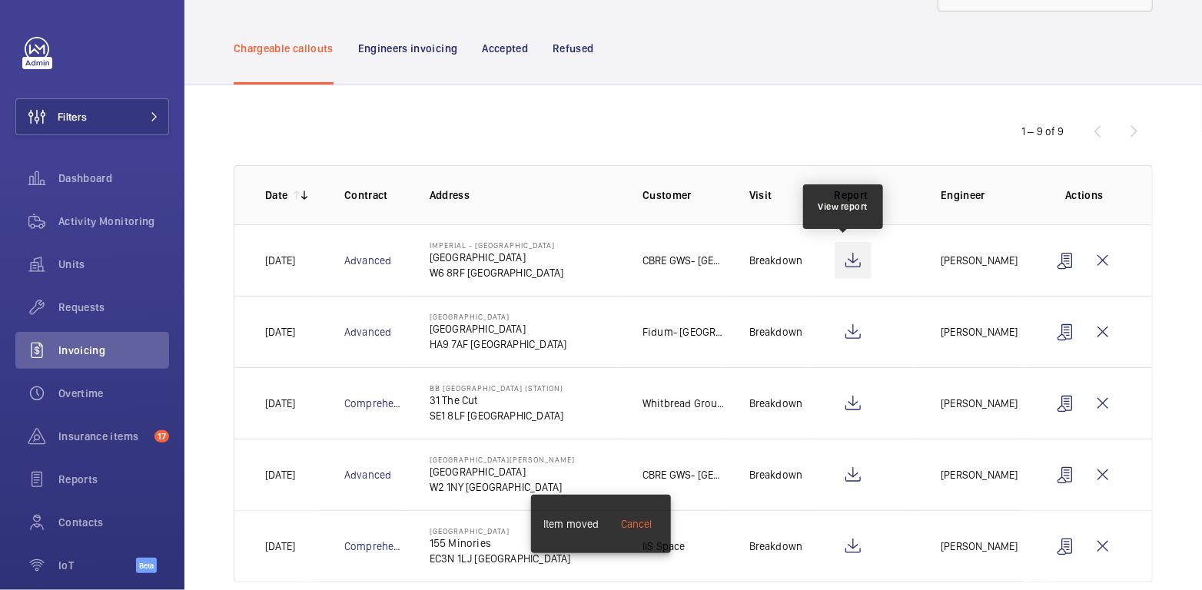
click at [845, 258] on wm-front-icon-button at bounding box center [853, 260] width 37 height 37
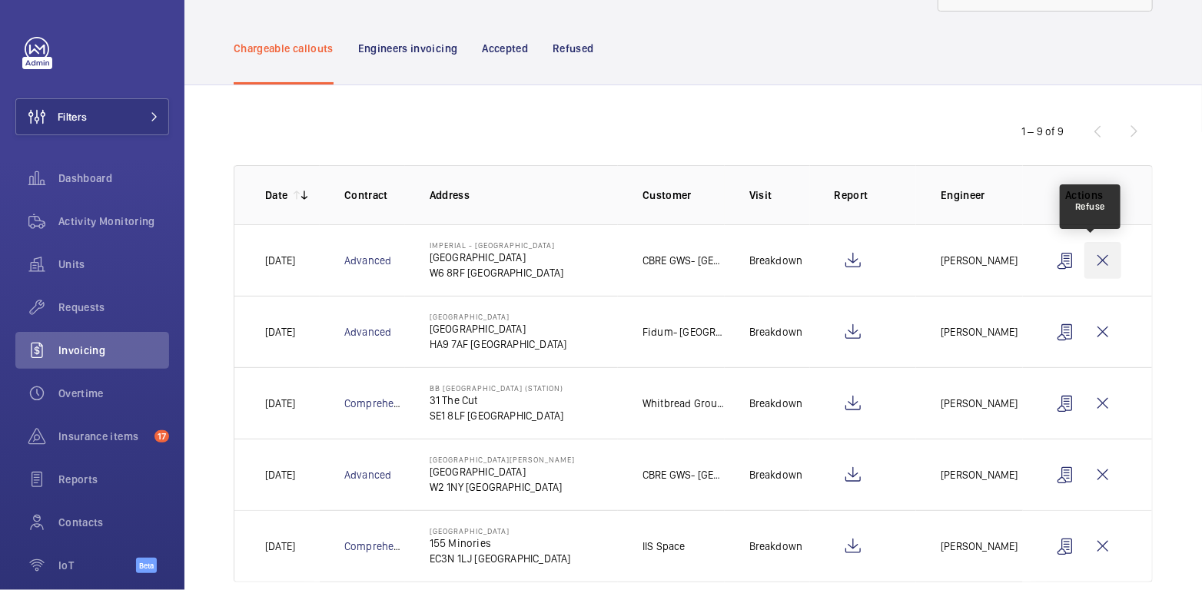
click at [1096, 260] on wm-front-icon-button at bounding box center [1102, 260] width 37 height 37
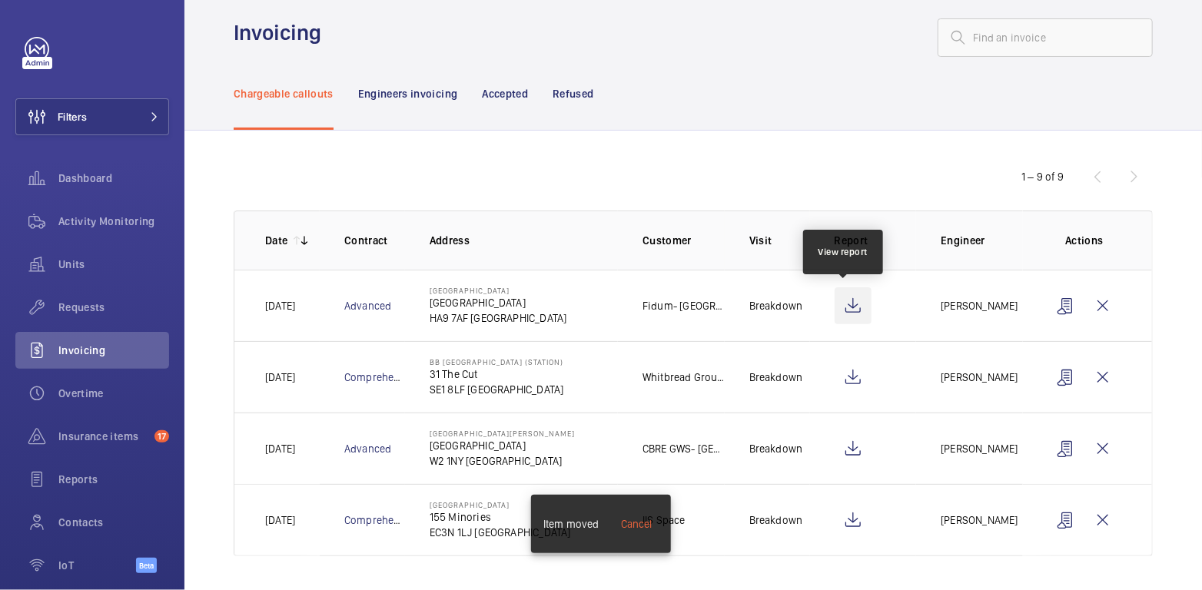
click at [842, 301] on wm-front-icon-button at bounding box center [853, 305] width 37 height 37
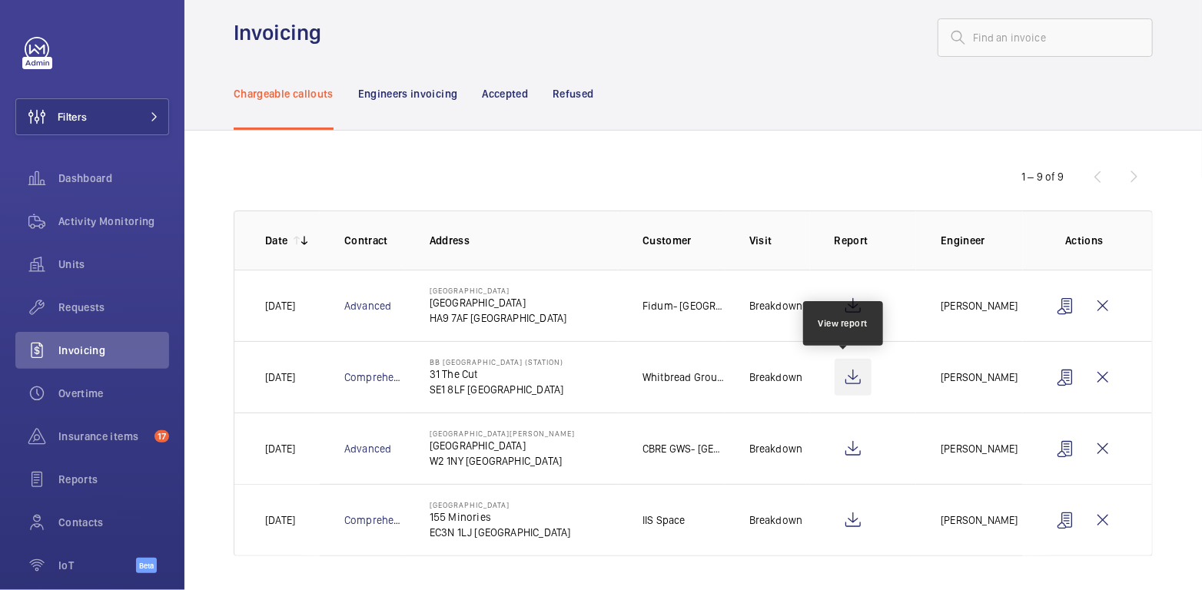
click at [851, 373] on wm-front-icon-button at bounding box center [853, 377] width 37 height 37
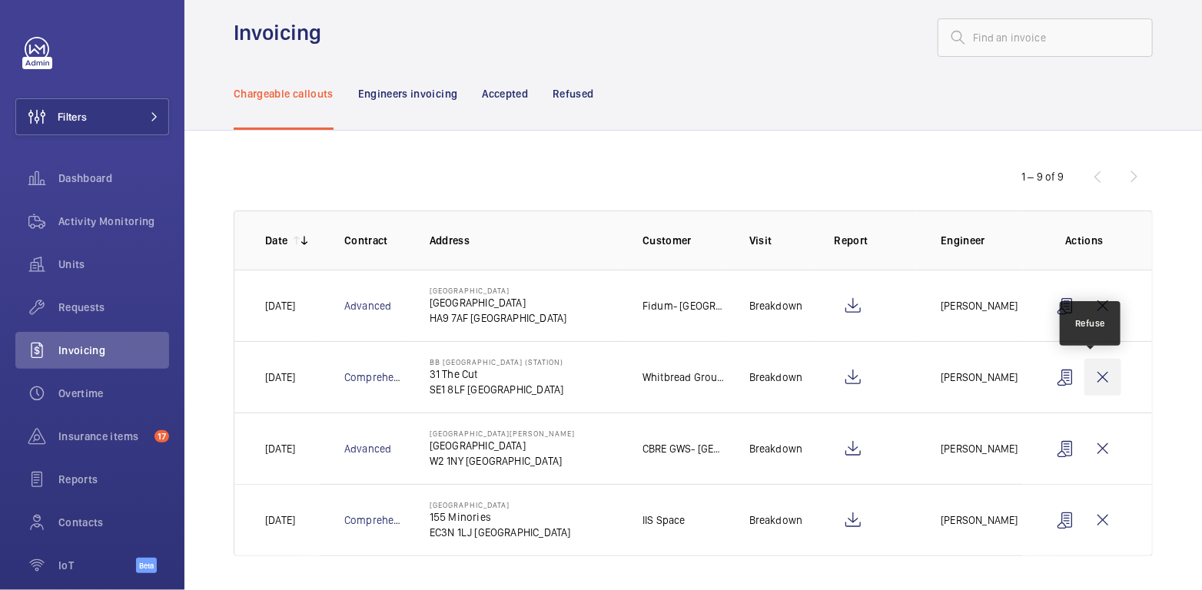
click at [1088, 374] on wm-front-icon-button at bounding box center [1102, 377] width 37 height 37
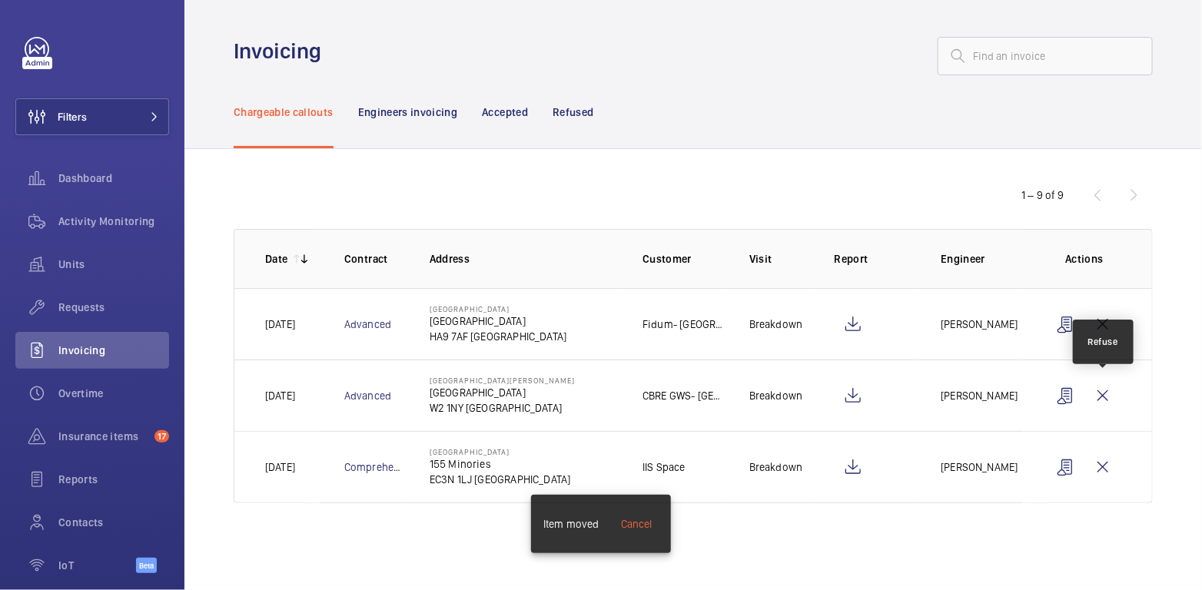
scroll to position [0, 0]
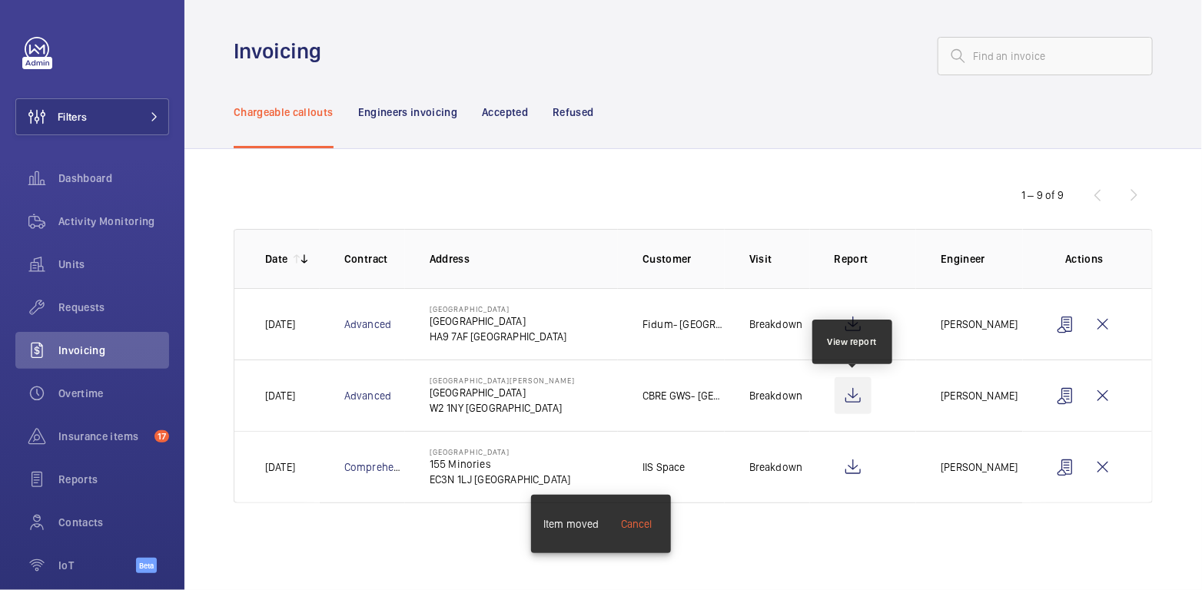
click at [859, 396] on wm-front-icon-button at bounding box center [853, 395] width 37 height 37
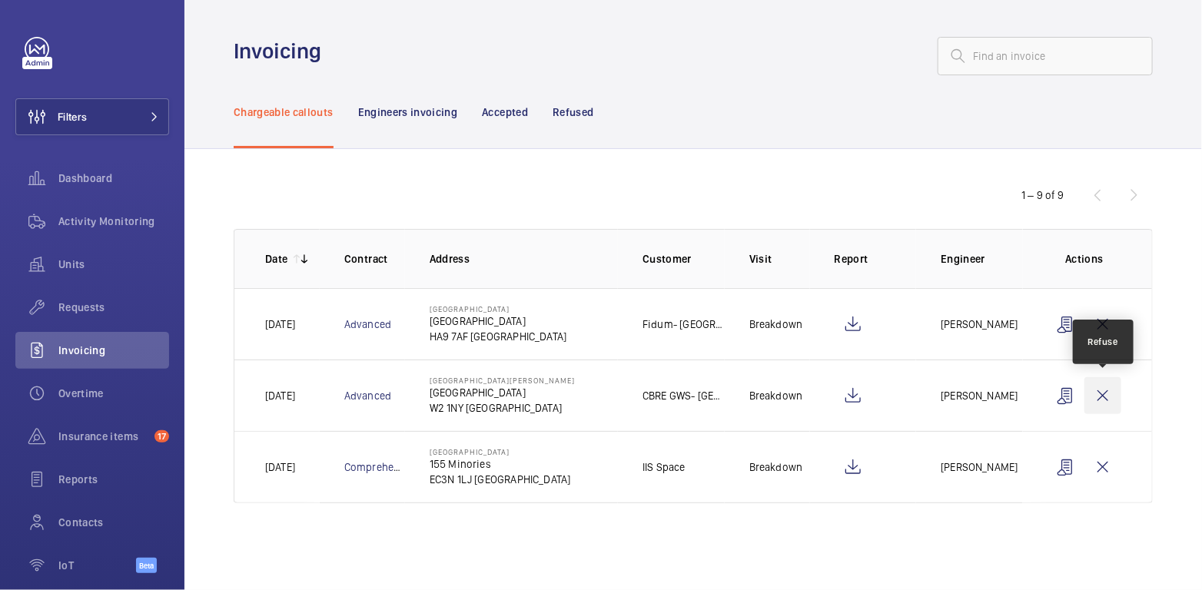
click at [1097, 399] on wm-front-icon-button at bounding box center [1102, 395] width 37 height 37
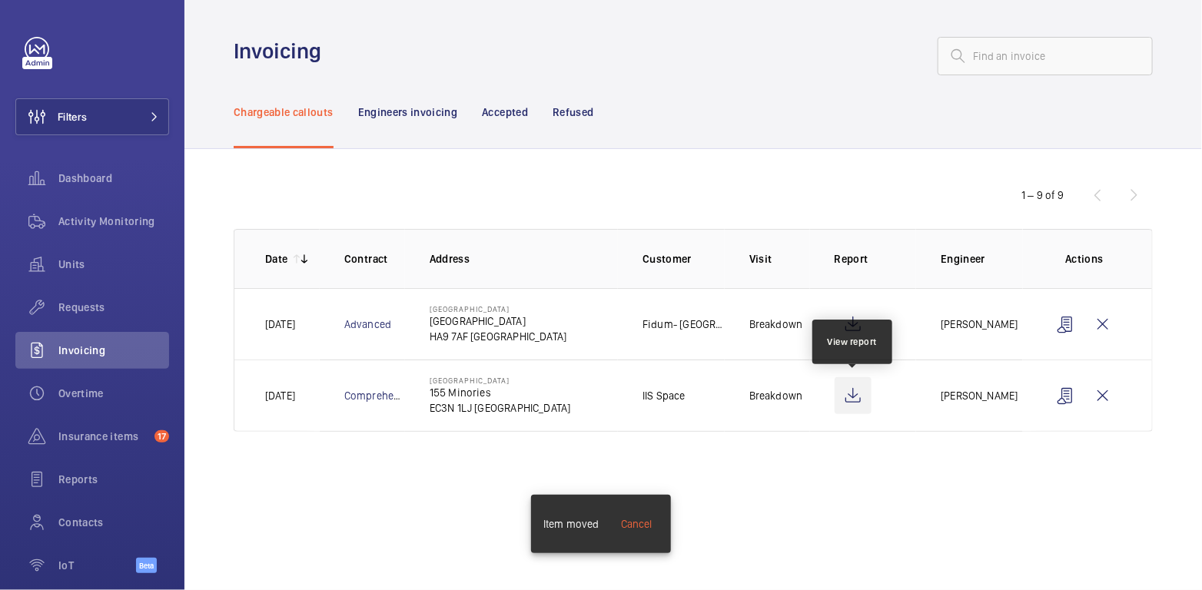
click at [841, 402] on wm-front-icon-button at bounding box center [853, 395] width 37 height 37
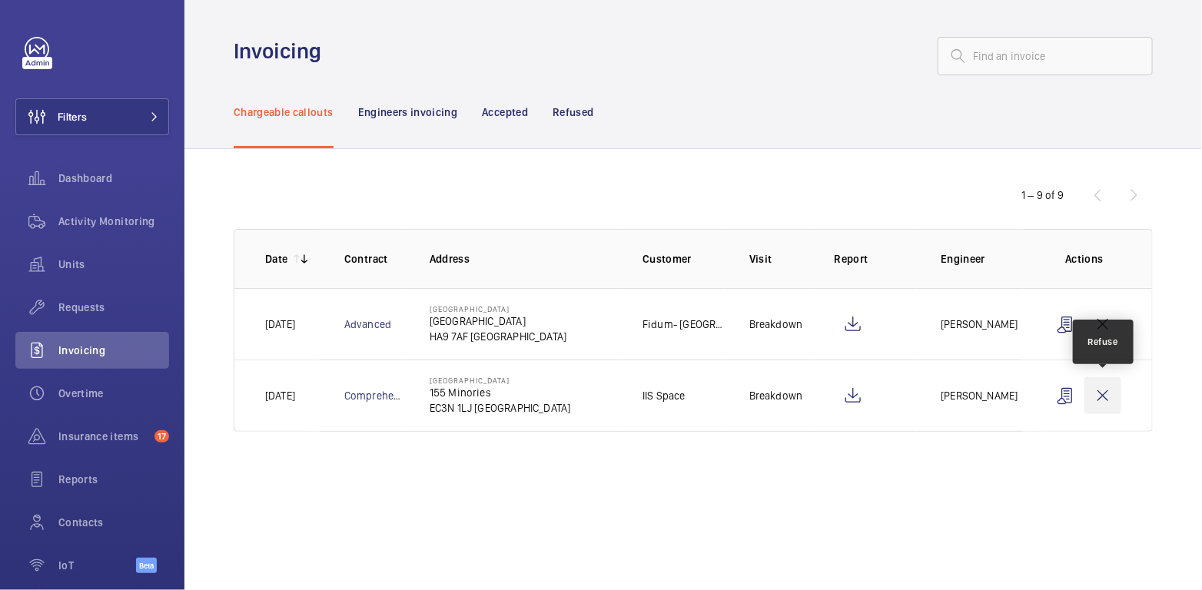
click at [1106, 395] on wm-front-icon-button at bounding box center [1102, 395] width 37 height 37
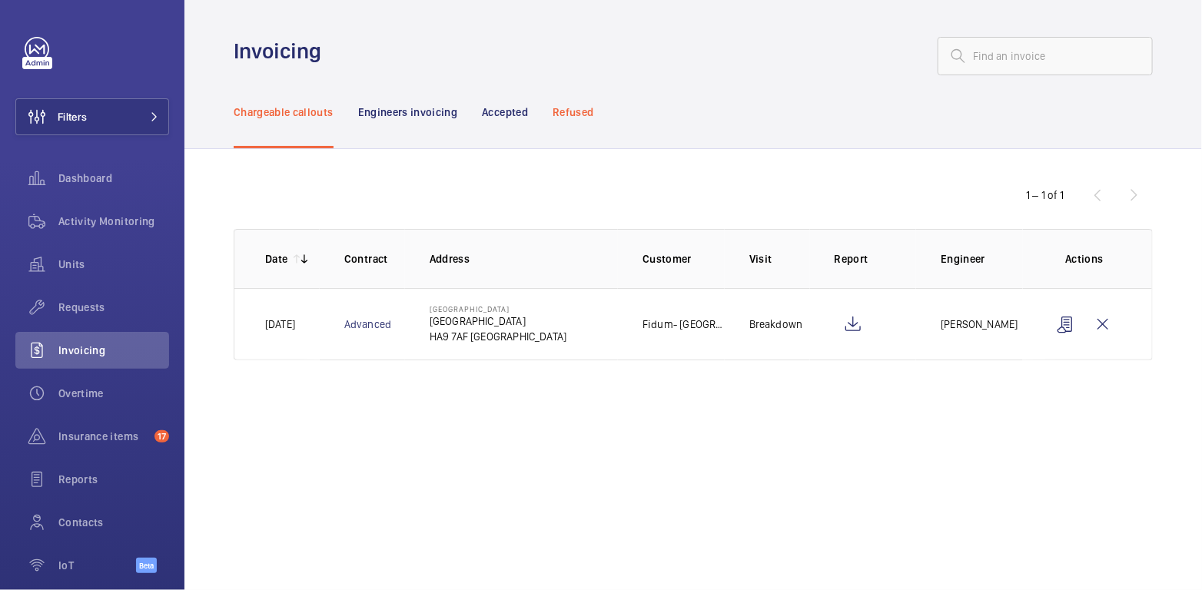
click at [588, 115] on p "Refused" at bounding box center [573, 112] width 41 height 15
